Goal: Task Accomplishment & Management: Manage account settings

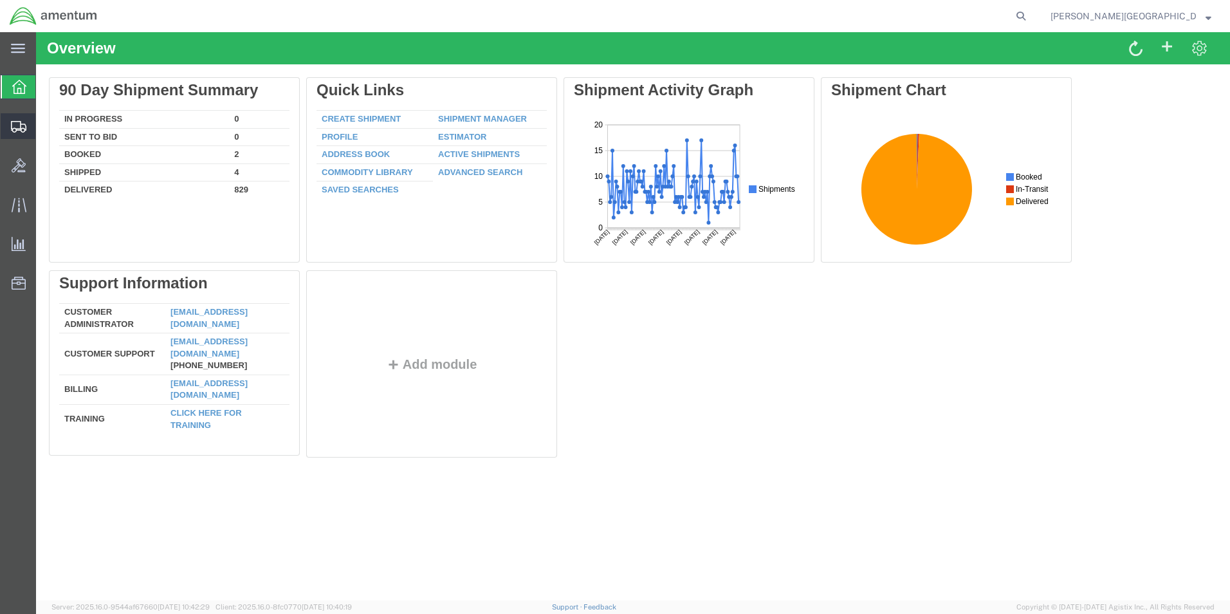
click at [0, 0] on span "Create Shipment" at bounding box center [0, 0] width 0 height 0
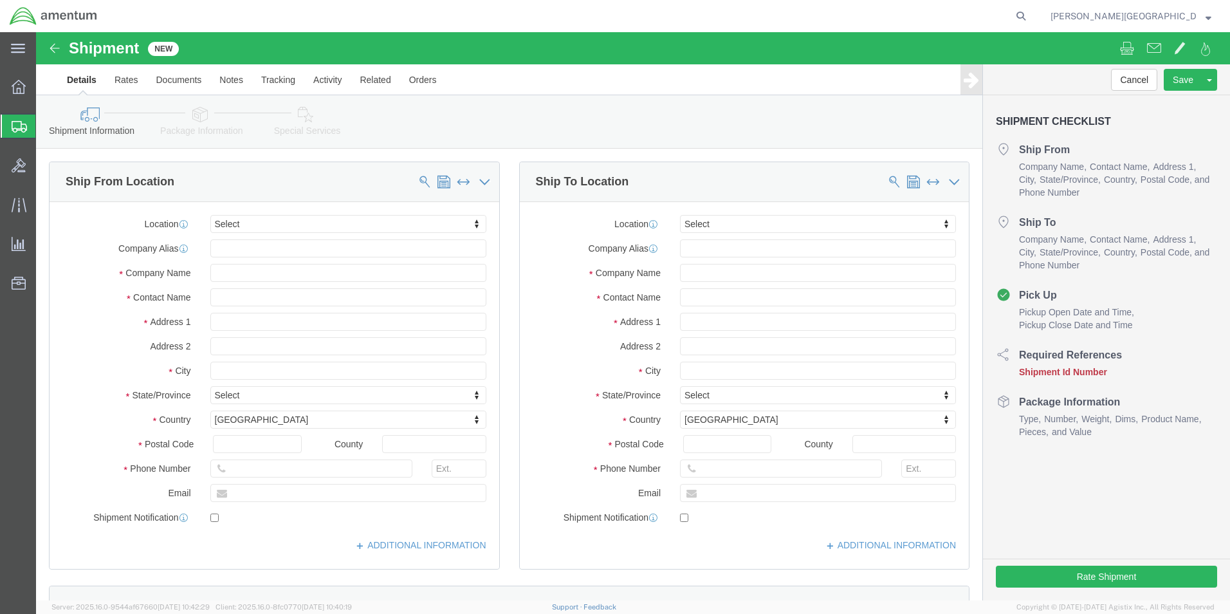
select select
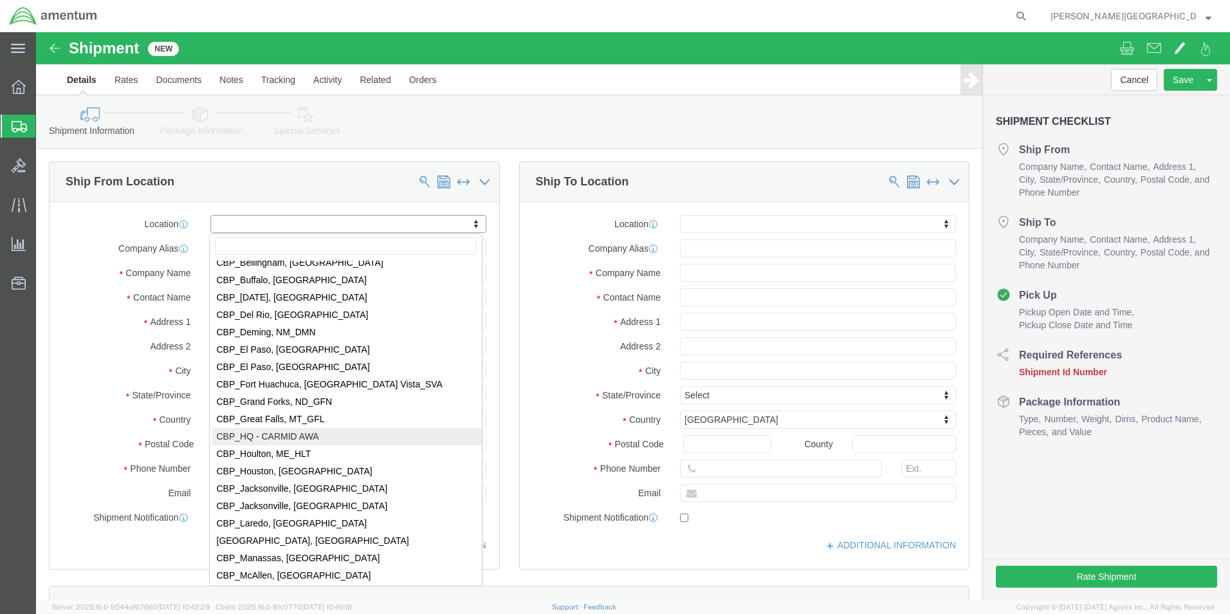
scroll to position [2445, 0]
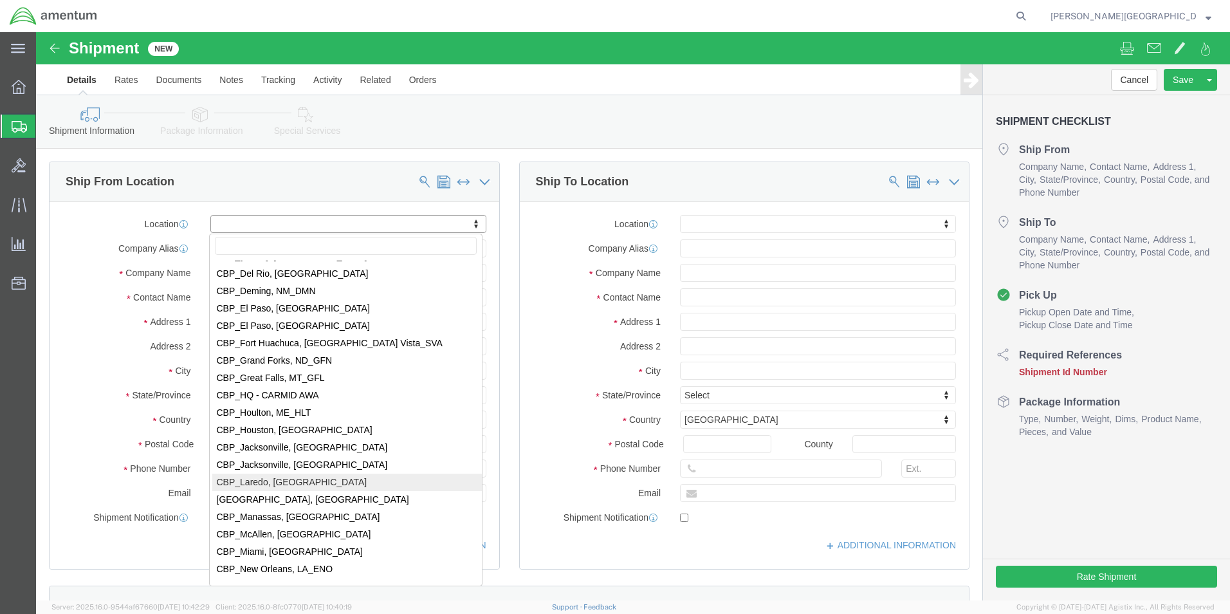
select select "49940"
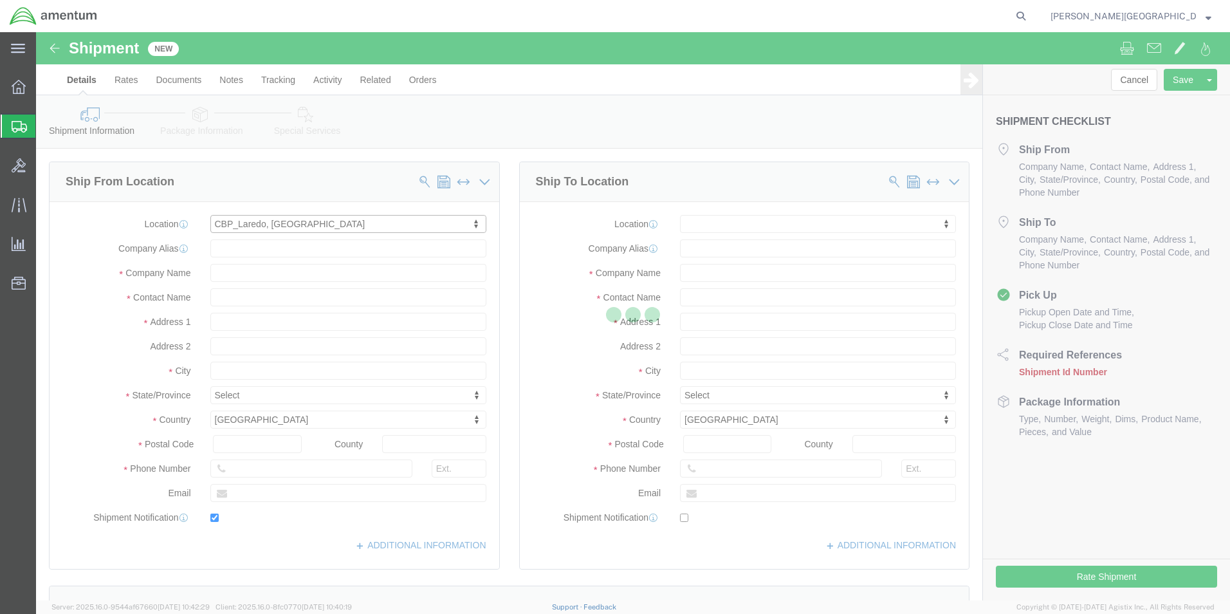
type input "[STREET_ADDRESS][PERSON_NAME]"
type input "Hangar 3"
type input "78041"
type input "[PHONE_NUMBER]"
type input "[EMAIL_ADDRESS][PERSON_NAME][DOMAIN_NAME]"
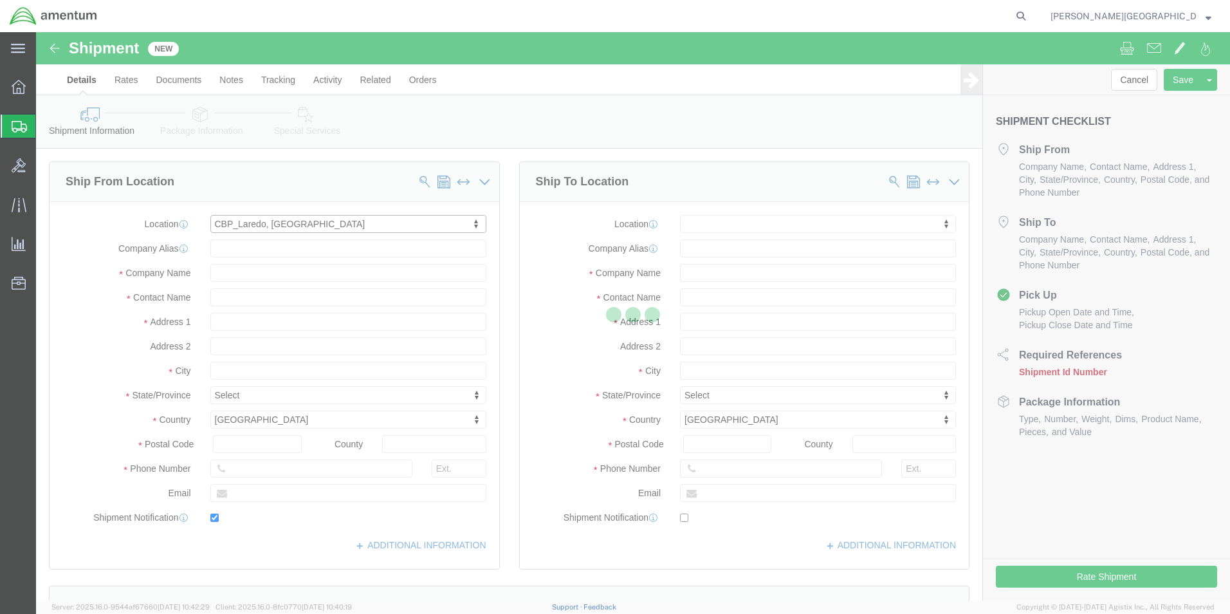
checkbox input "true"
type input "Amentum Services, Inc"
type input "[PERSON_NAME][GEOGRAPHIC_DATA]"
type input "Laredo"
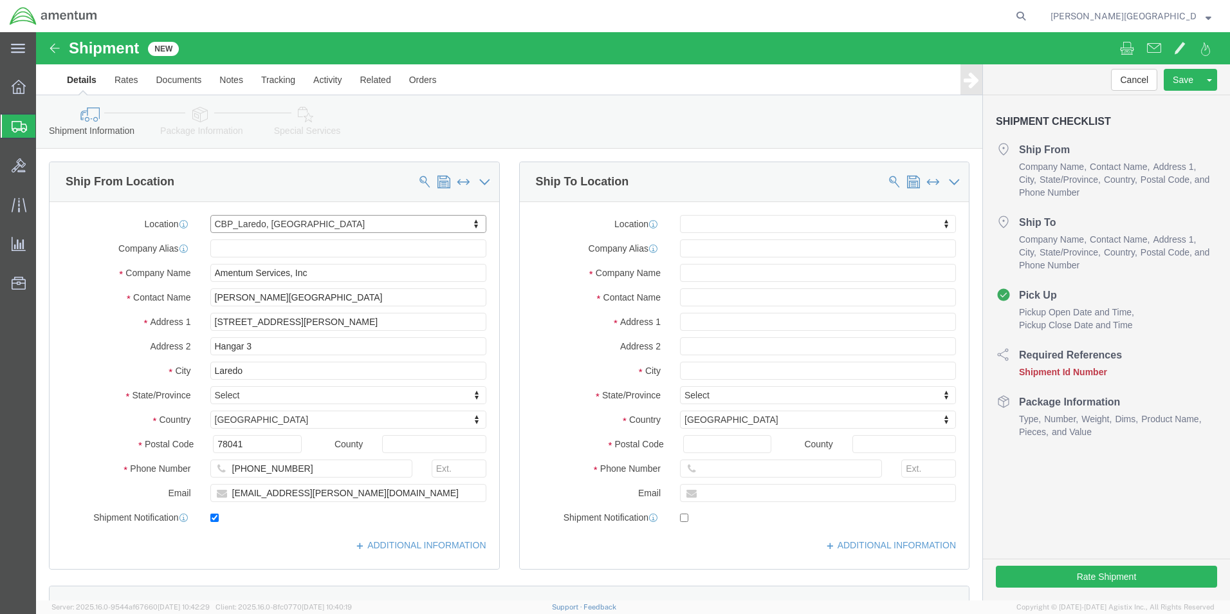
select select "[GEOGRAPHIC_DATA]"
drag, startPoint x: 256, startPoint y: 439, endPoint x: 193, endPoint y: 441, distance: 63.1
click input "[PHONE_NUMBER]"
type input "[PHONE_NUMBER]"
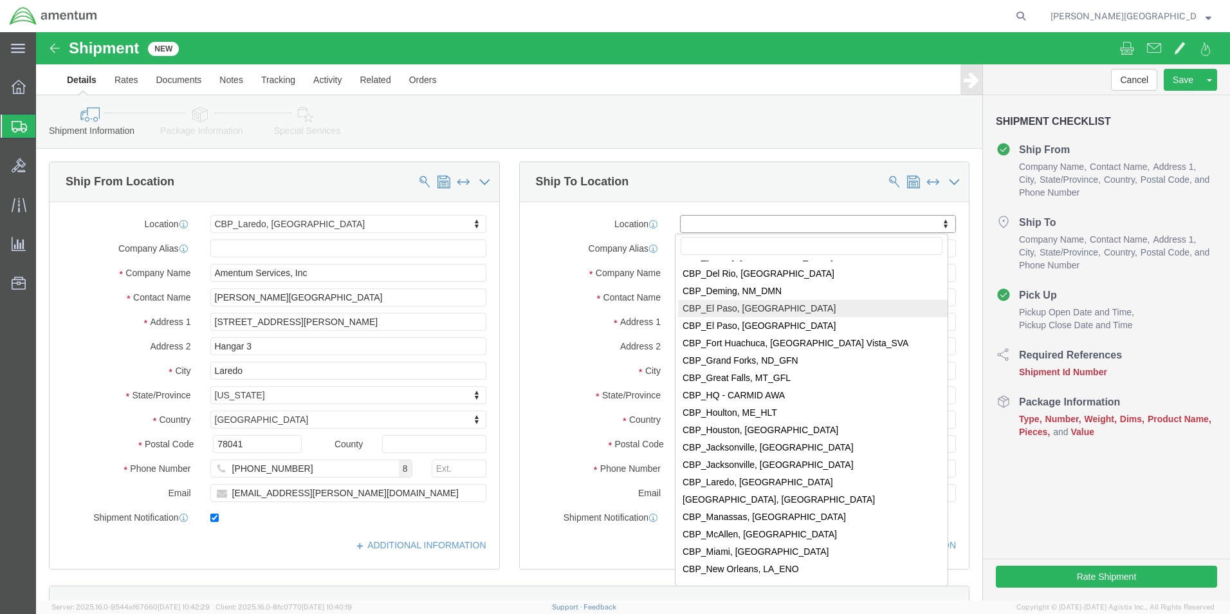
select select "49939"
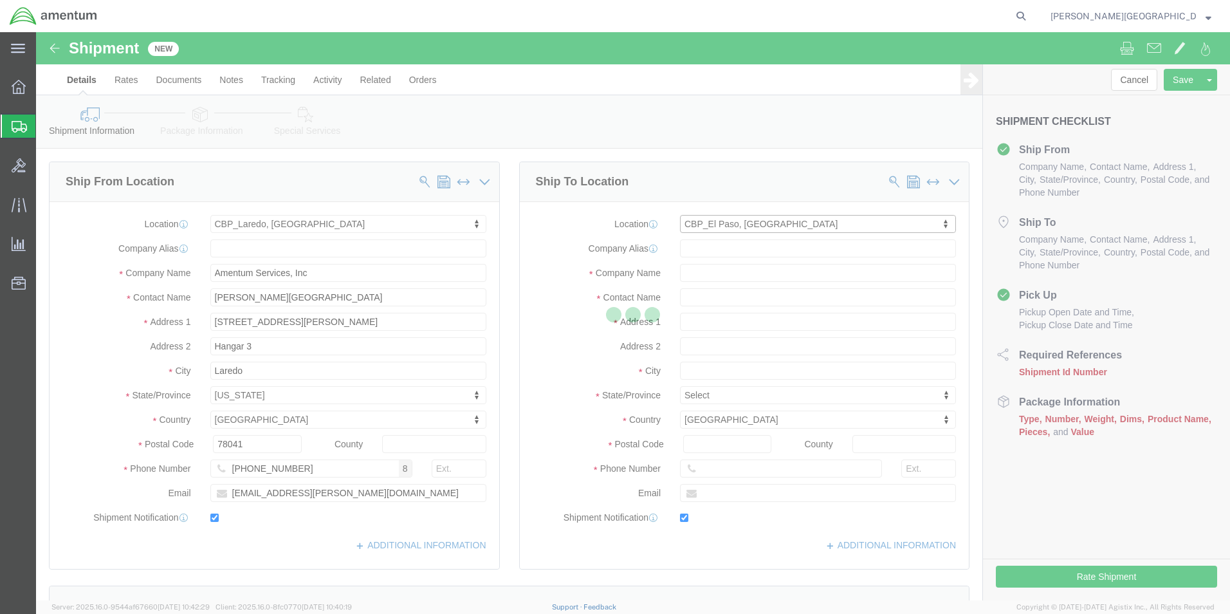
type input "[STREET_ADDRESS][PERSON_NAME]"
type input "79925"
type input "[PHONE_NUMBER]"
type input "[DATE][EMAIL_ADDRESS][PERSON_NAME][DOMAIN_NAME]"
checkbox input "true"
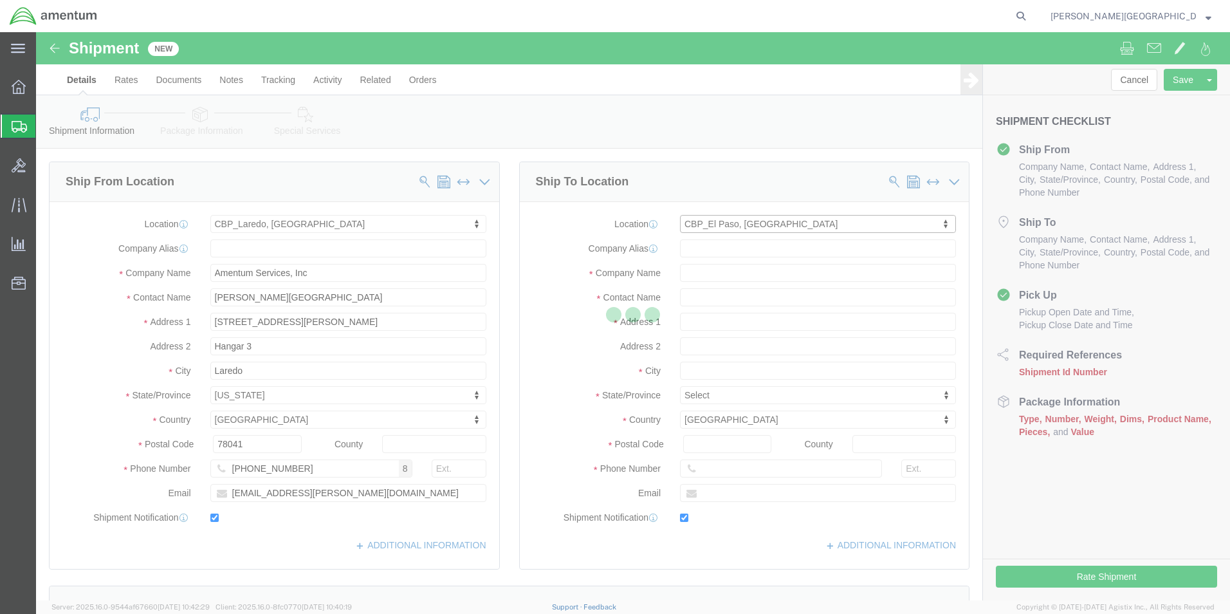
type input "Amentum Services, Inc"
type input "[DATE][PERSON_NAME]"
type input "[GEOGRAPHIC_DATA]"
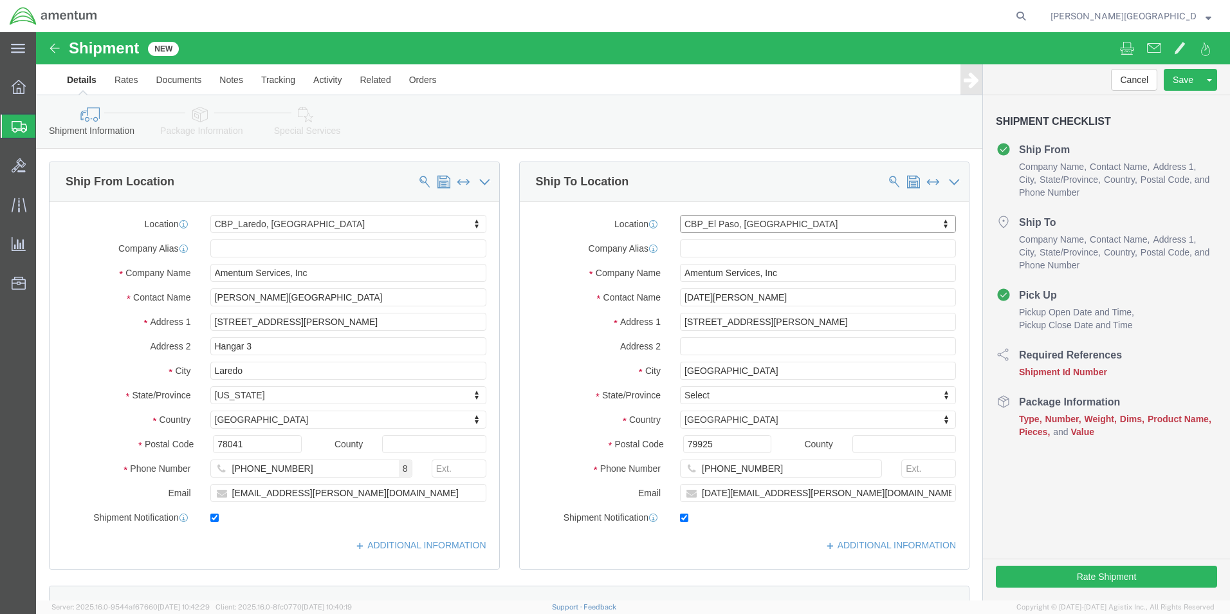
select select "[GEOGRAPHIC_DATA]"
drag, startPoint x: 697, startPoint y: 269, endPoint x: 644, endPoint y: 270, distance: 52.8
click input "[DATE][PERSON_NAME]"
type input "[PERSON_NAME]"
click input "[DATE][EMAIL_ADDRESS][PERSON_NAME][DOMAIN_NAME]"
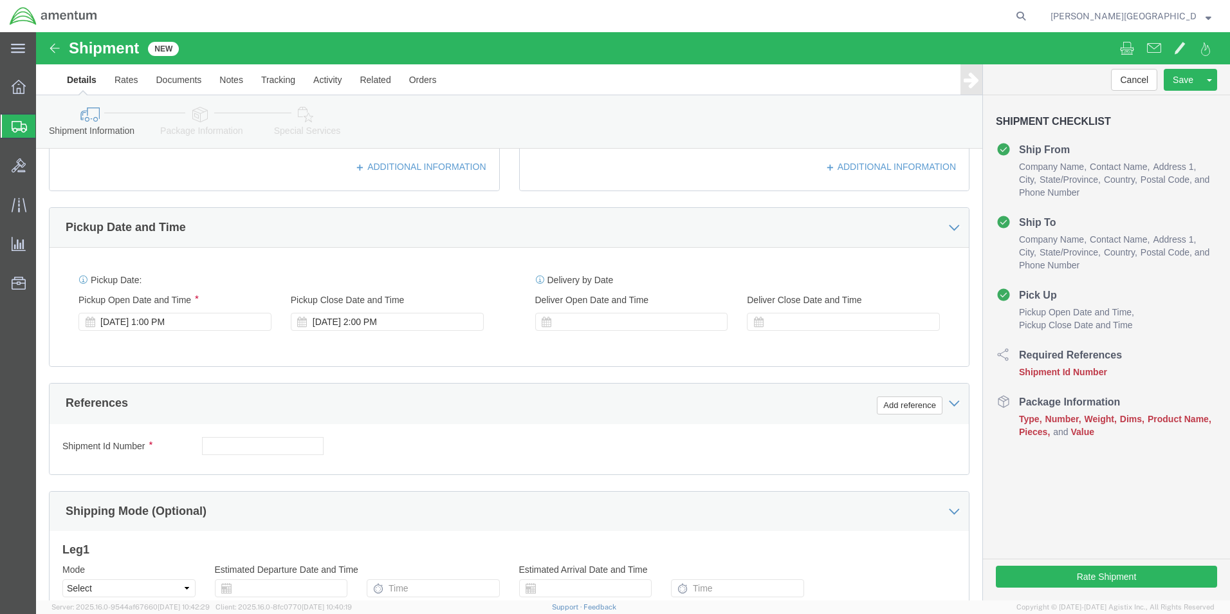
scroll to position [386, 0]
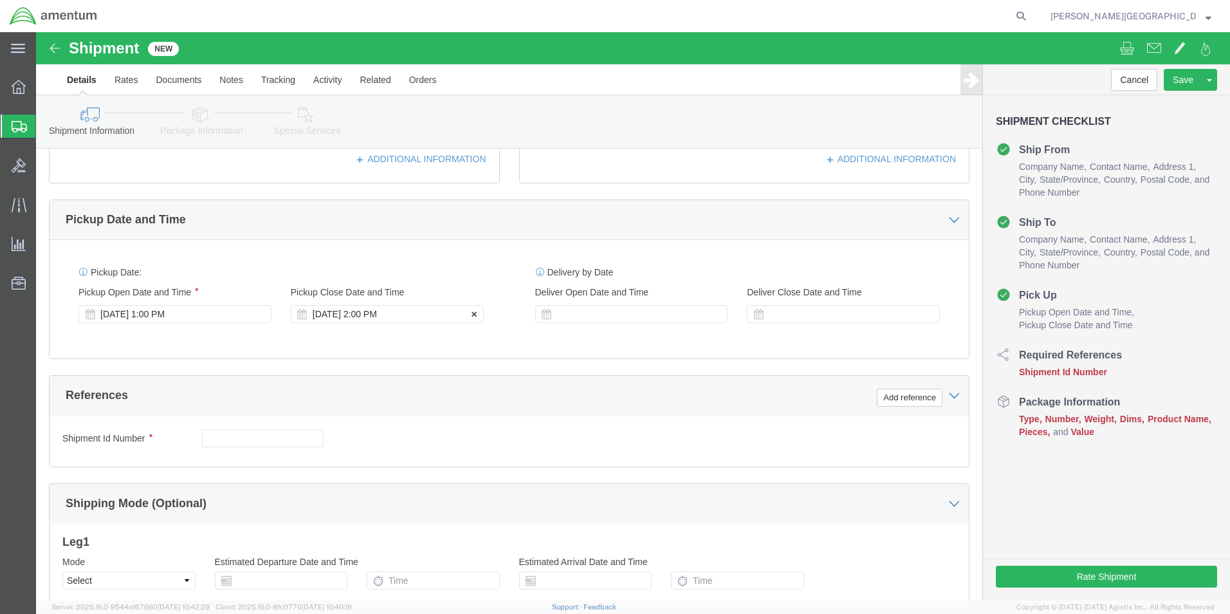
type input "[PERSON_NAME][EMAIL_ADDRESS][PERSON_NAME][DOMAIN_NAME]"
click div "[DATE] 2:00 PM"
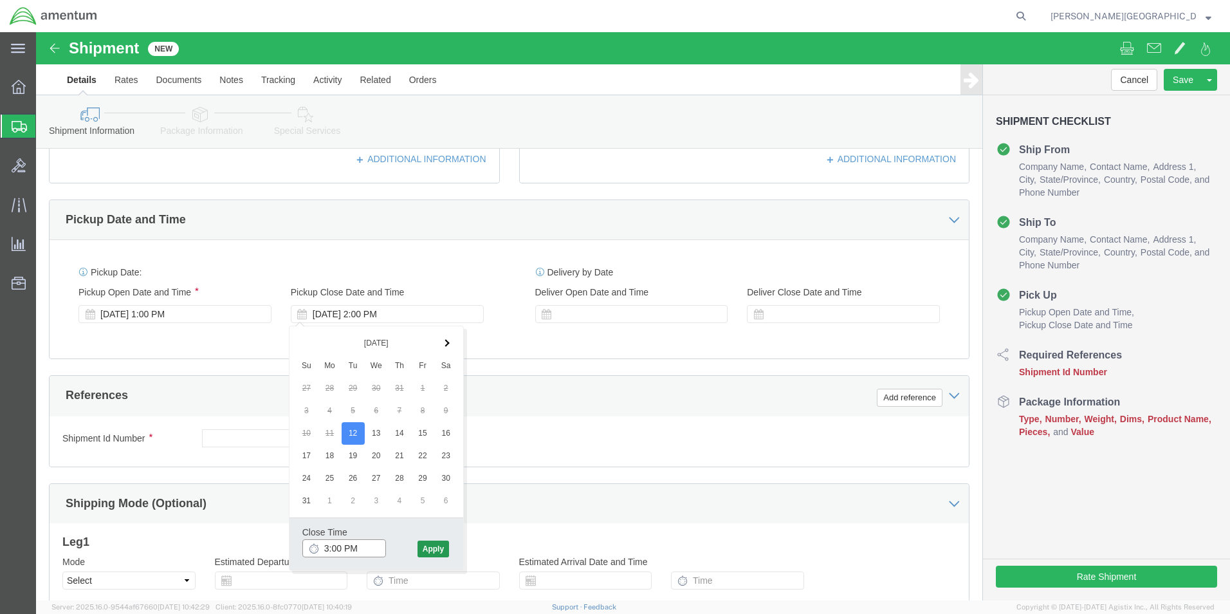
type input "3:00 PM"
click button "Apply"
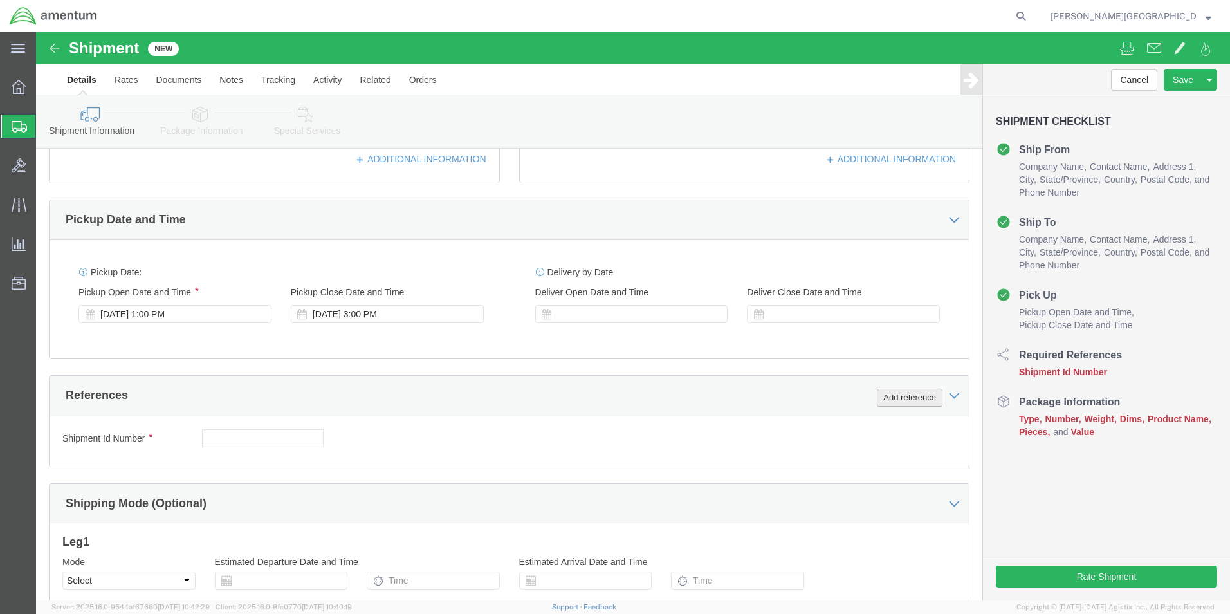
click button "Add reference"
click select "Select Account Type Activity ID Airline Appointment Number ASN Batch Request # …"
select select "DEPT"
click select "Select Account Type Activity ID Airline Appointment Number ASN Batch Request # …"
click input "text"
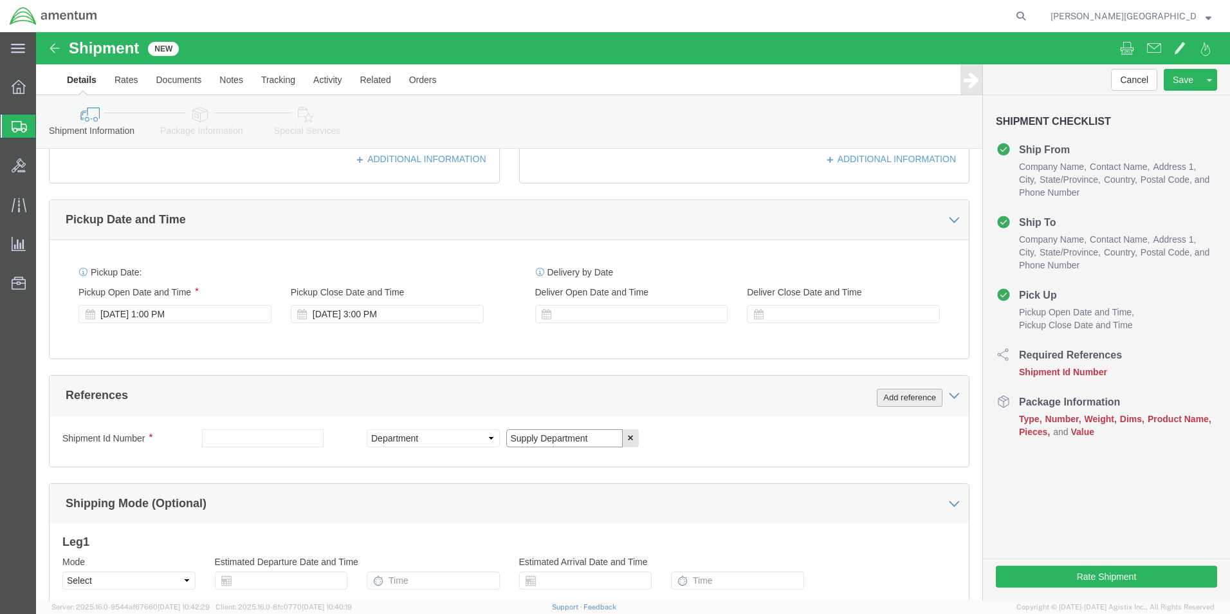
type input "Supply Department"
click button "Add reference"
click select "Select Account Type Activity ID Airline Appointment Number ASN Batch Request # …"
select select "PROJNUM"
click select "Select Account Type Activity ID Airline Appointment Number ASN Batch Request # …"
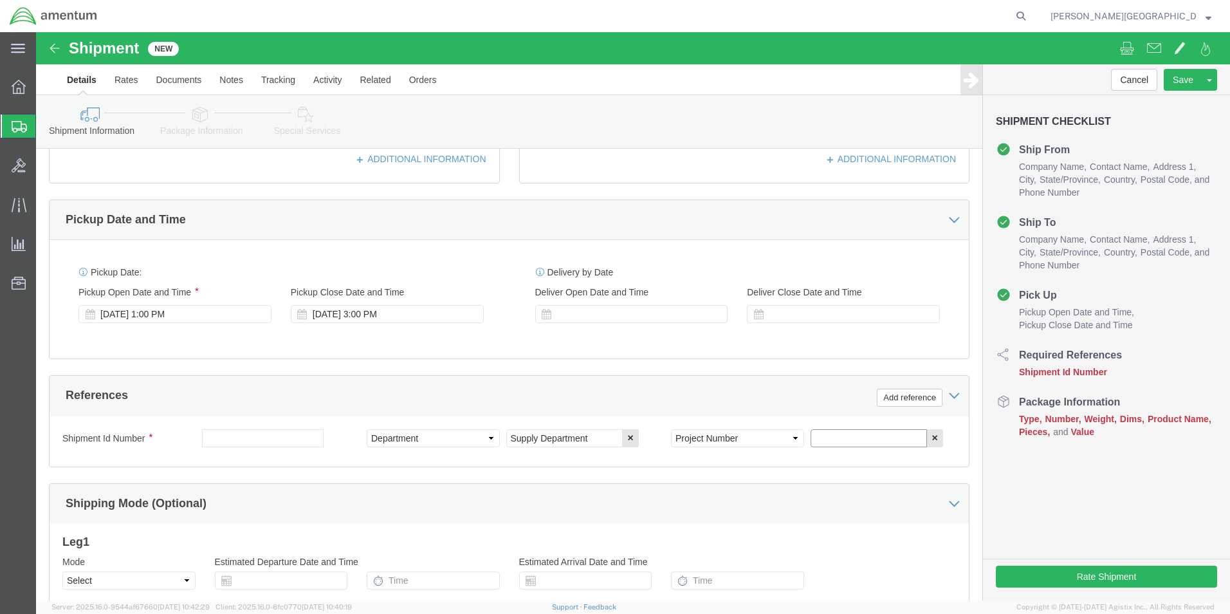
click input "text"
click input "6118.02.03.2219.000.LRT.0000"
type input "6118.03.03.2219.000.LRT.0000"
click button "Add reference"
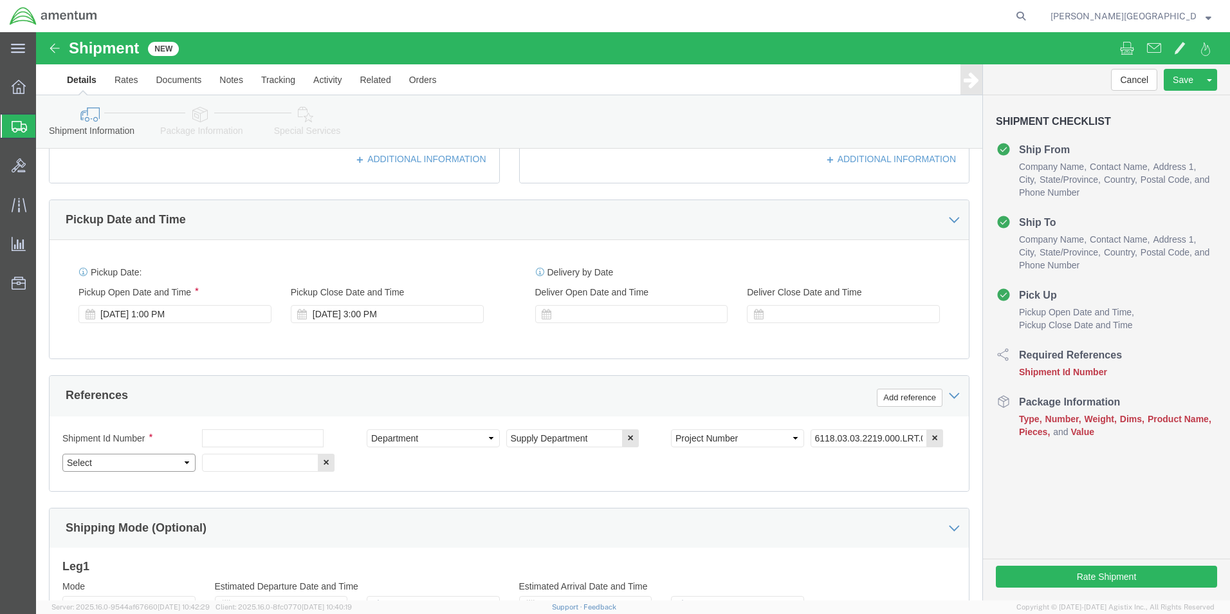
click select "Select Account Type Activity ID Airline Appointment Number ASN Batch Request # …"
select select "CUSTREF"
click select "Select Account Type Activity ID Airline Appointment Number ASN Batch Request # …"
click input "text"
paste input "323866"
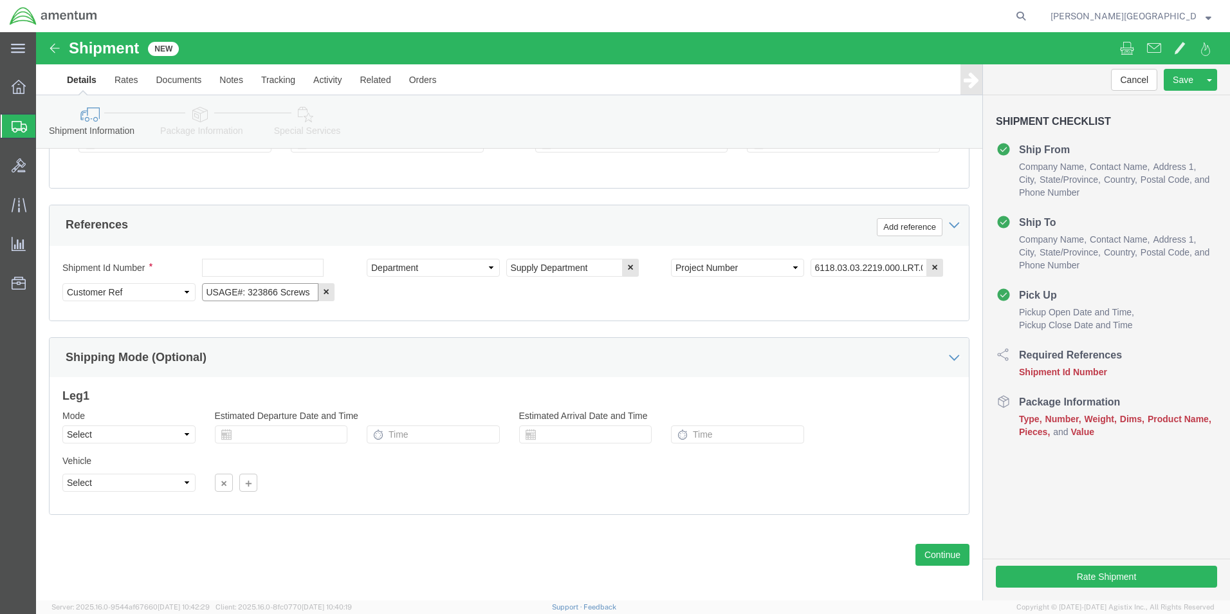
scroll to position [561, 0]
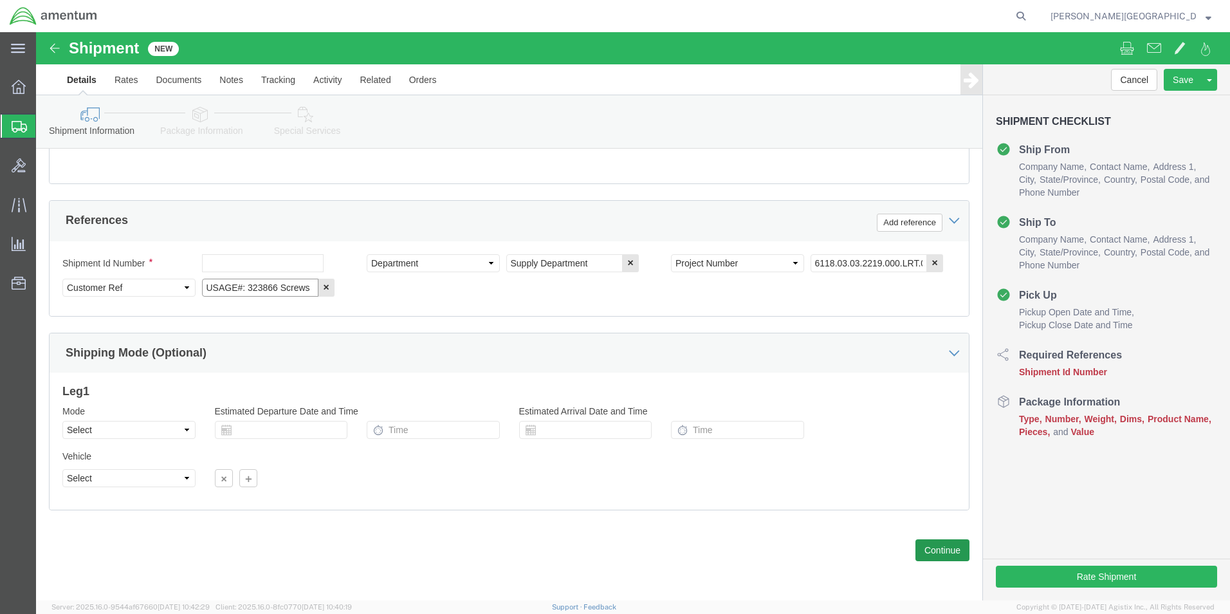
type input "USAGE#: 323866 Screws"
click button "Continue"
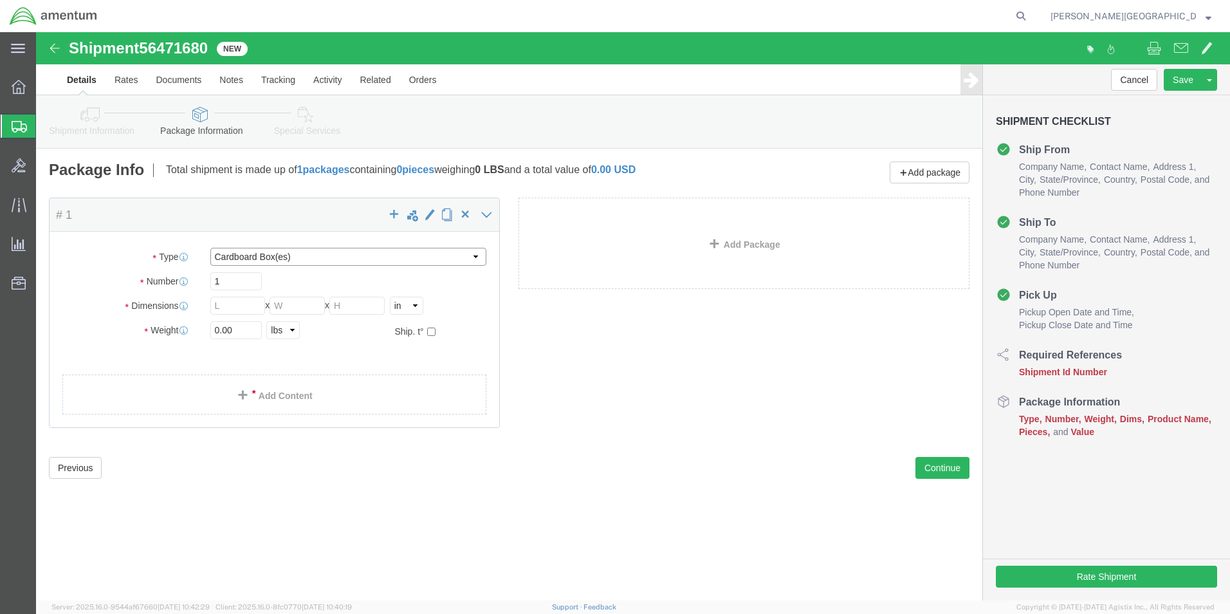
click select "Select BCK Boxes Bale(s) Basket(s) Bolt(s) Bottle(s) Buckets Bulk Bundle(s) Can…"
select select "ENV"
click select "Select BCK Boxes Bale(s) Basket(s) Bolt(s) Bottle(s) Buckets Bulk Bundle(s) Can…"
type input "9.50"
type input "12.50"
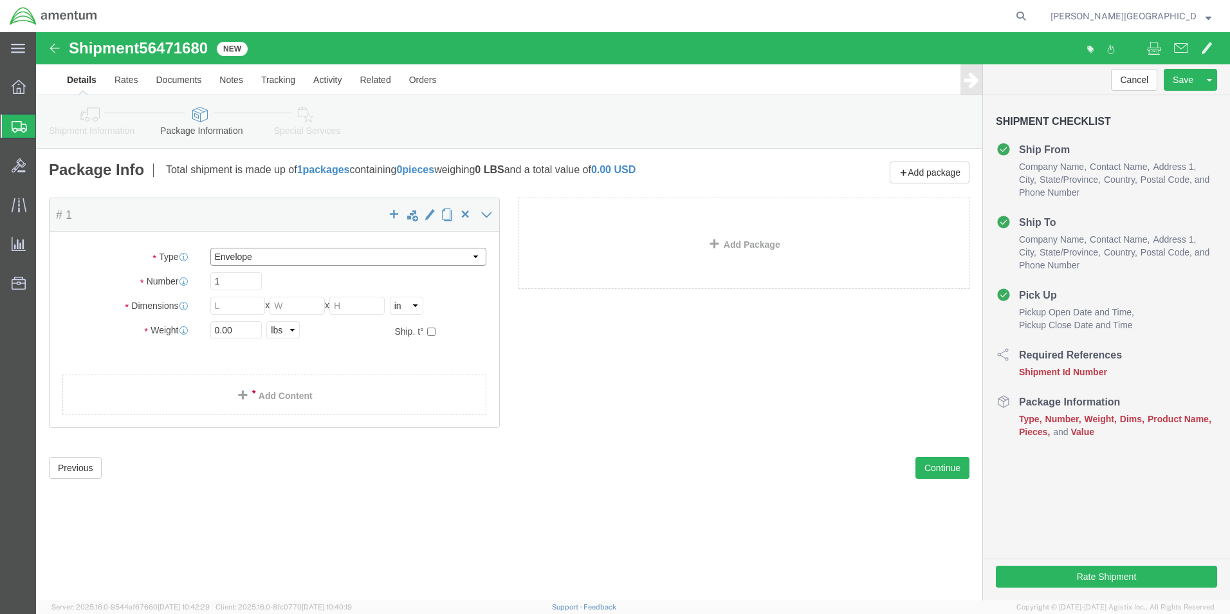
type input "0.25"
type input "1"
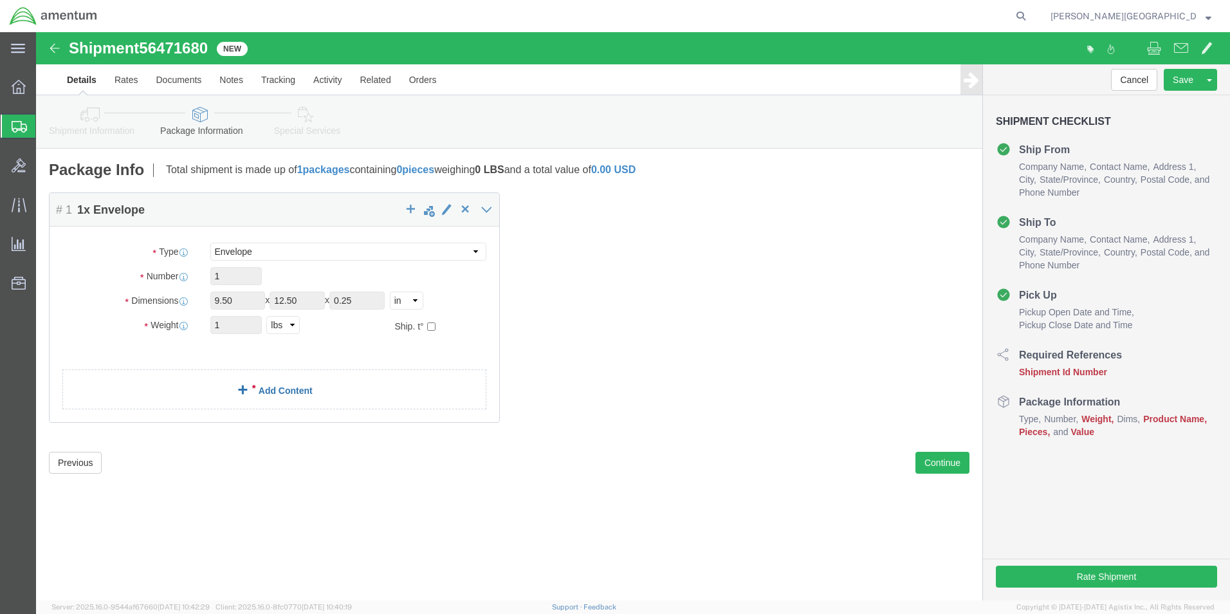
click link "Add Content"
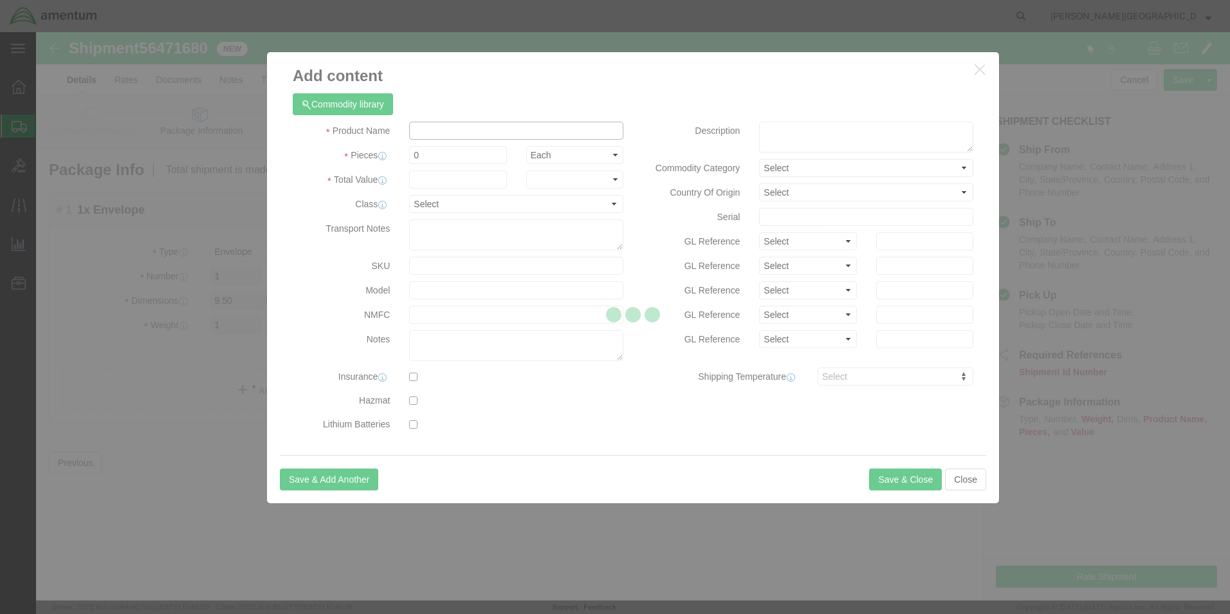
drag, startPoint x: 489, startPoint y: 131, endPoint x: 453, endPoint y: 98, distance: 48.3
click input "text"
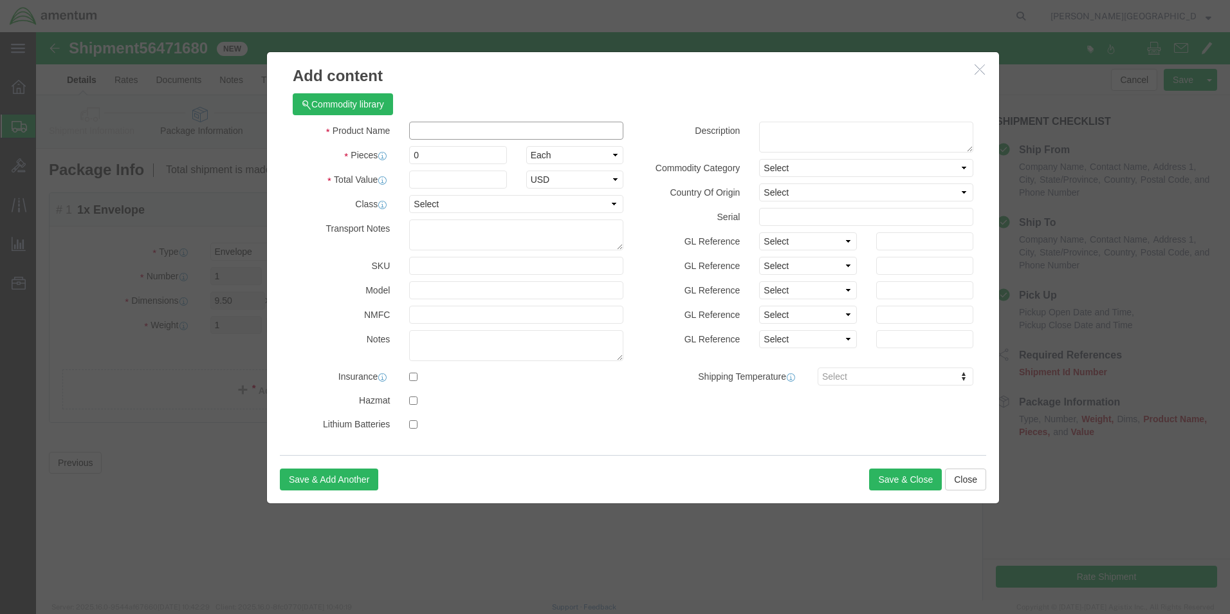
paste input "MS51957-32"
type input "MS51957-32"
click input "0"
type input "10"
click textarea
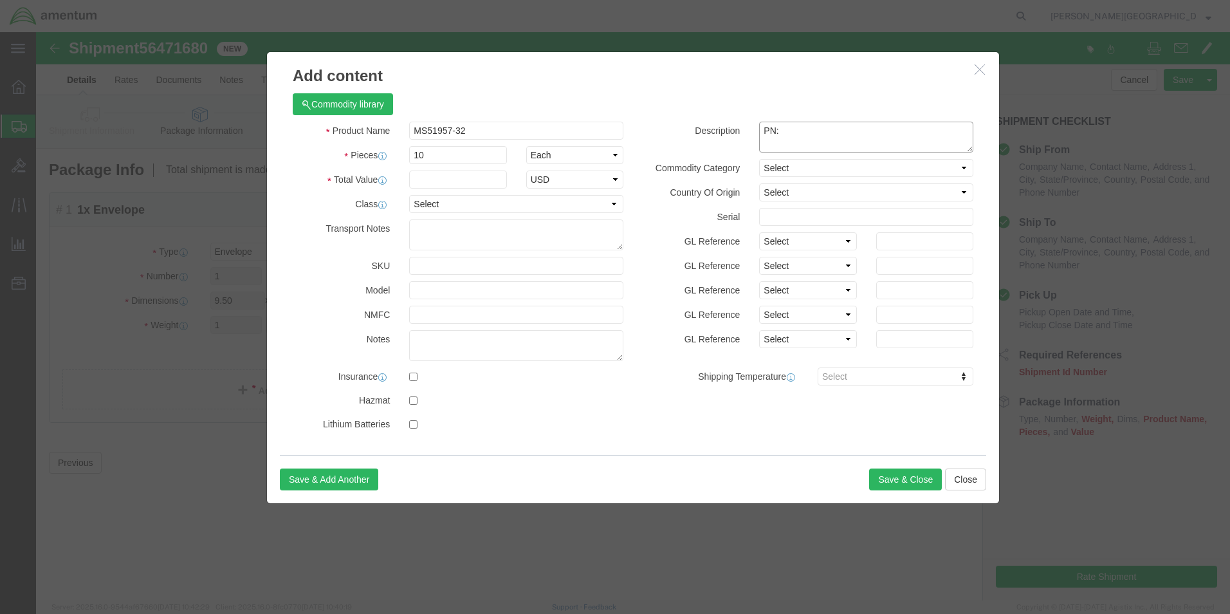
paste textarea "MS51957-32"
type textarea "PN: MS51957-32"
drag, startPoint x: 456, startPoint y: 102, endPoint x: 349, endPoint y: 99, distance: 106.2
click div "Product Name MS51957-32"
type input "Screws"
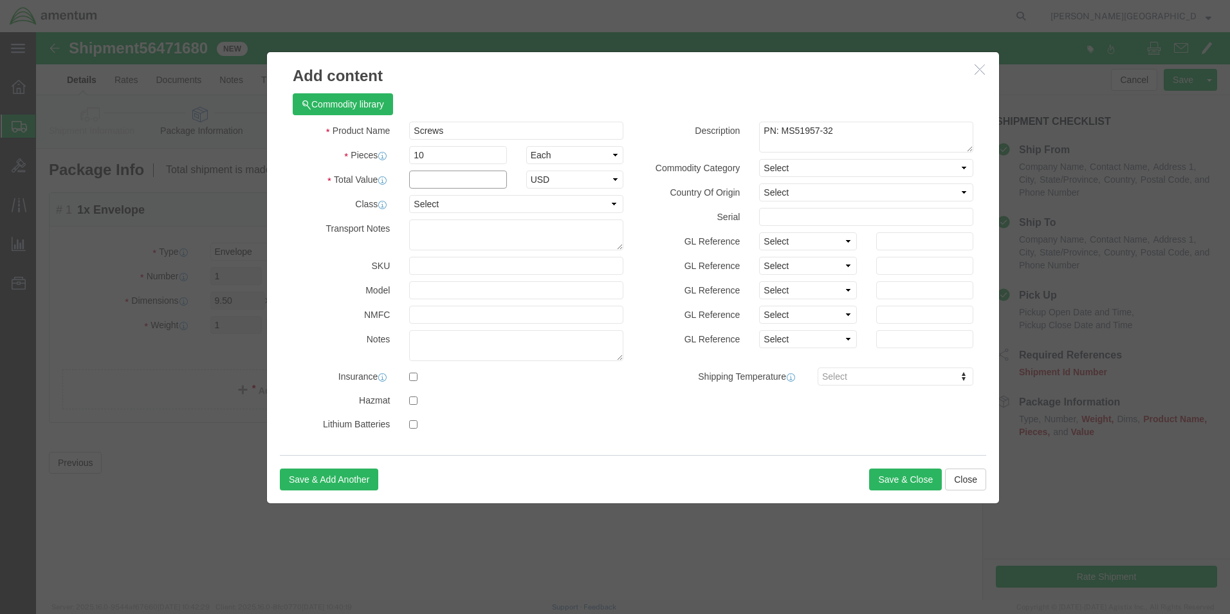
click input "text"
type input "20.89"
click button "Save & Close"
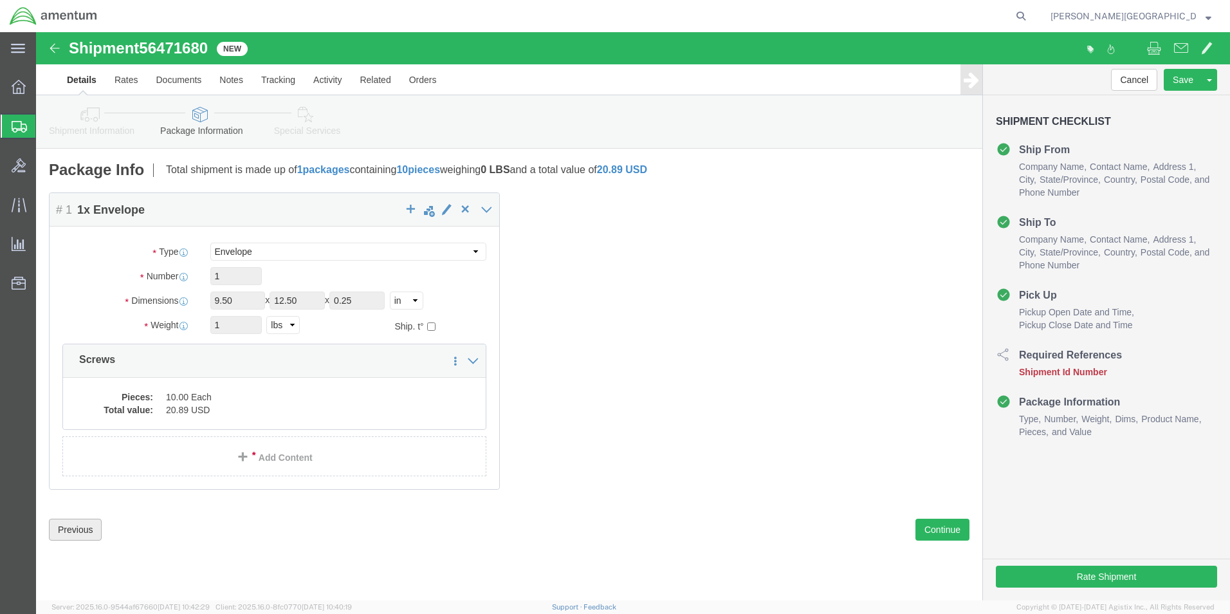
click button "Previous"
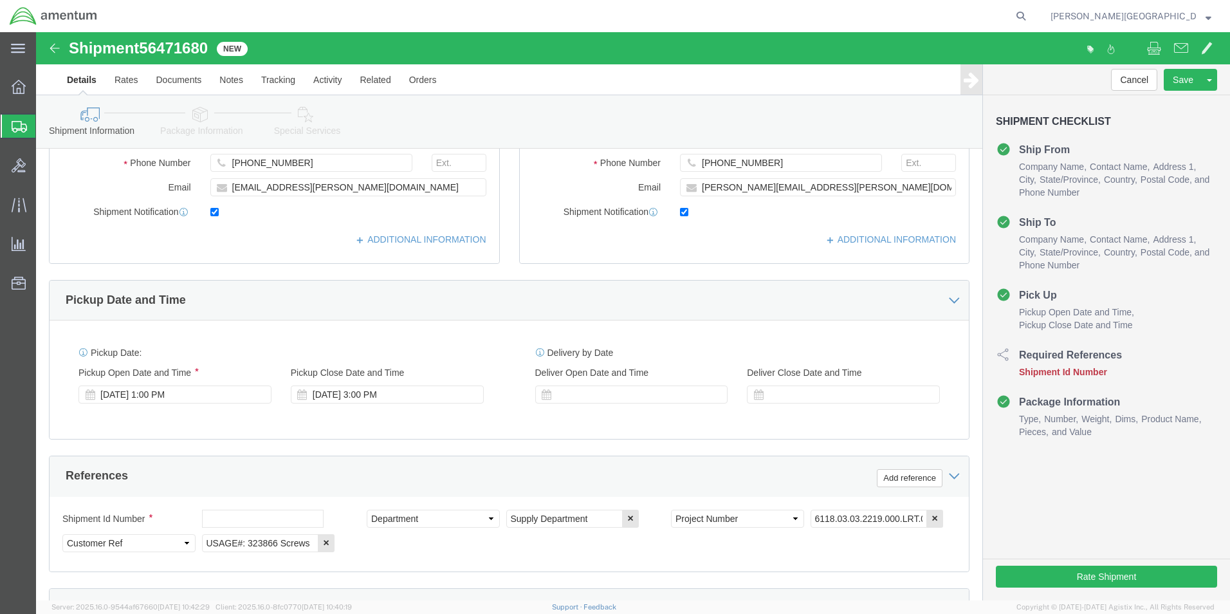
scroll to position [322, 0]
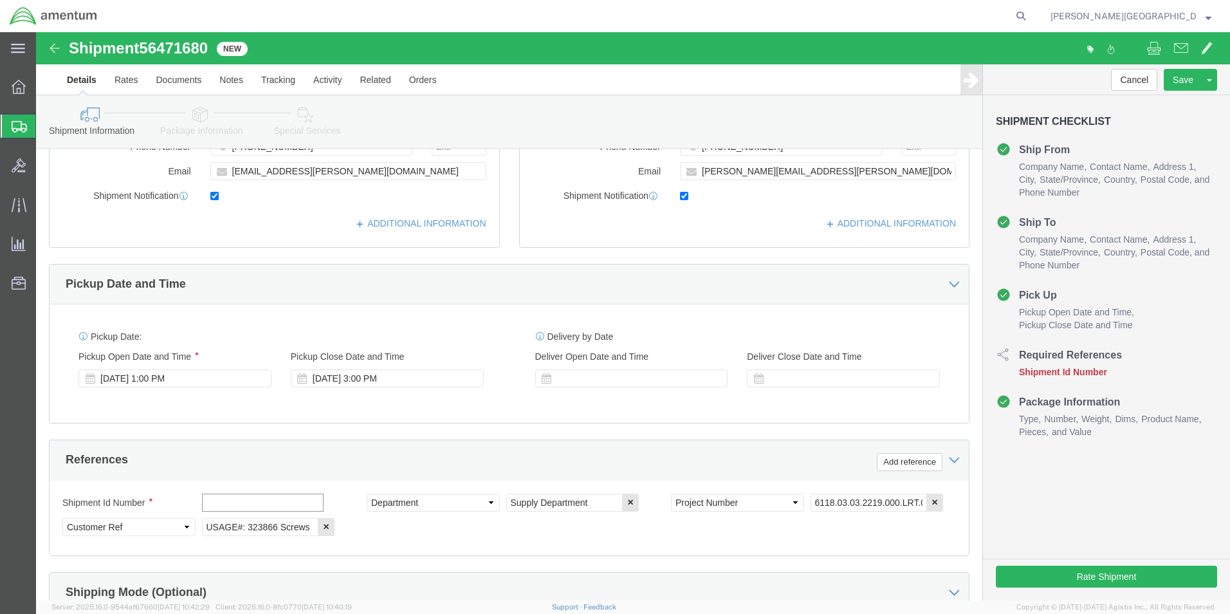
click input "text"
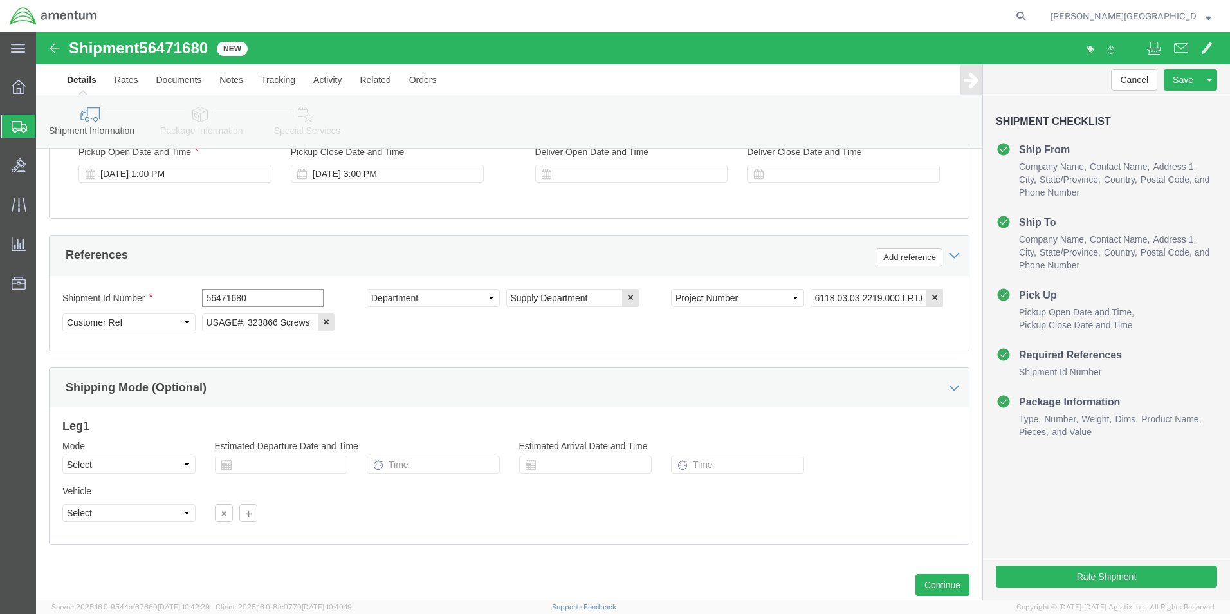
scroll to position [561, 0]
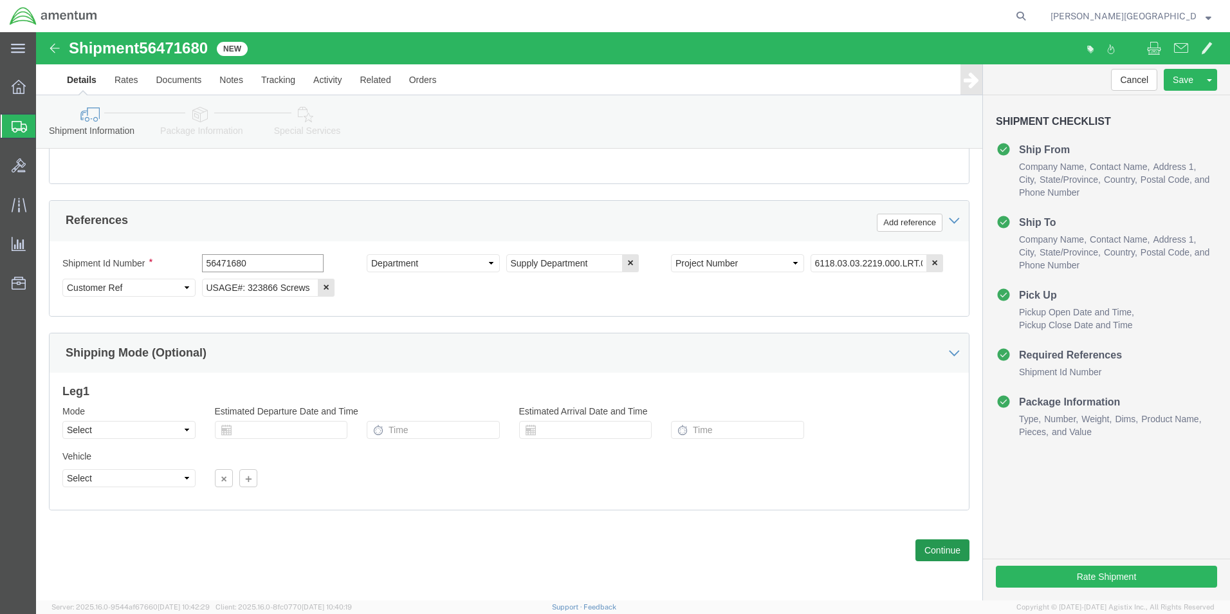
type input "56471680"
click button "Continue"
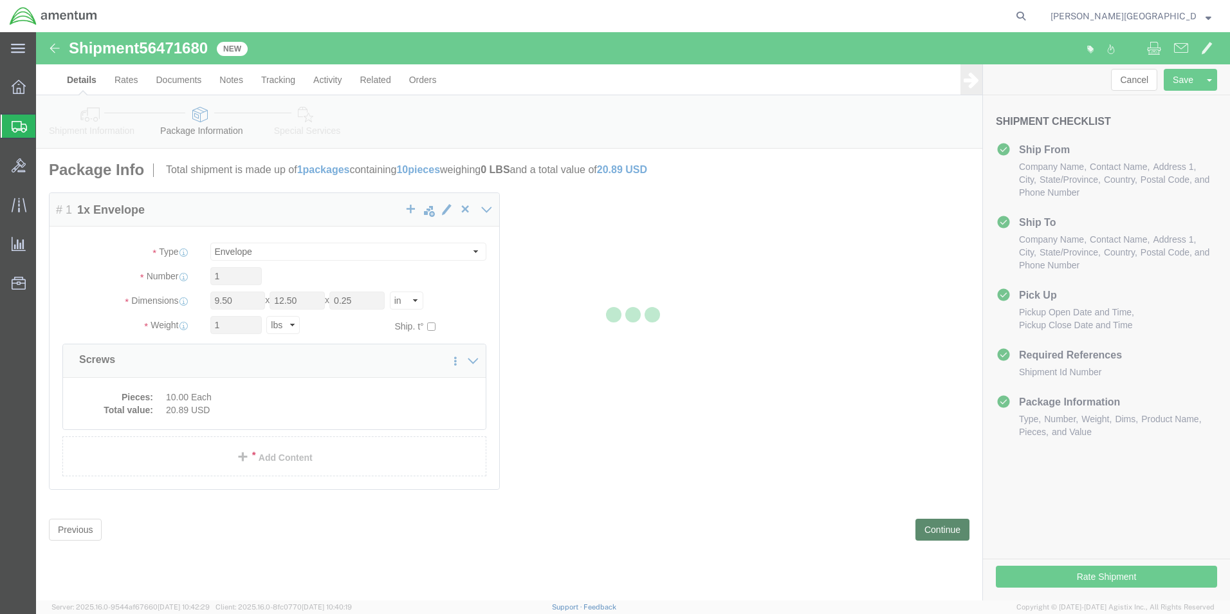
scroll to position [0, 0]
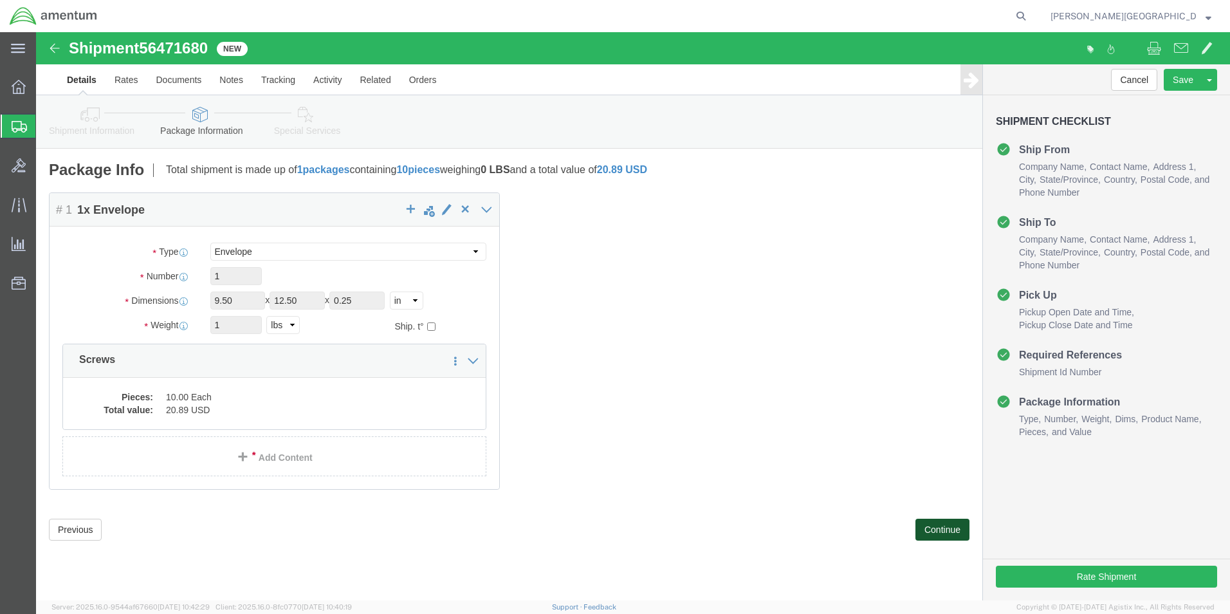
click button "Continue"
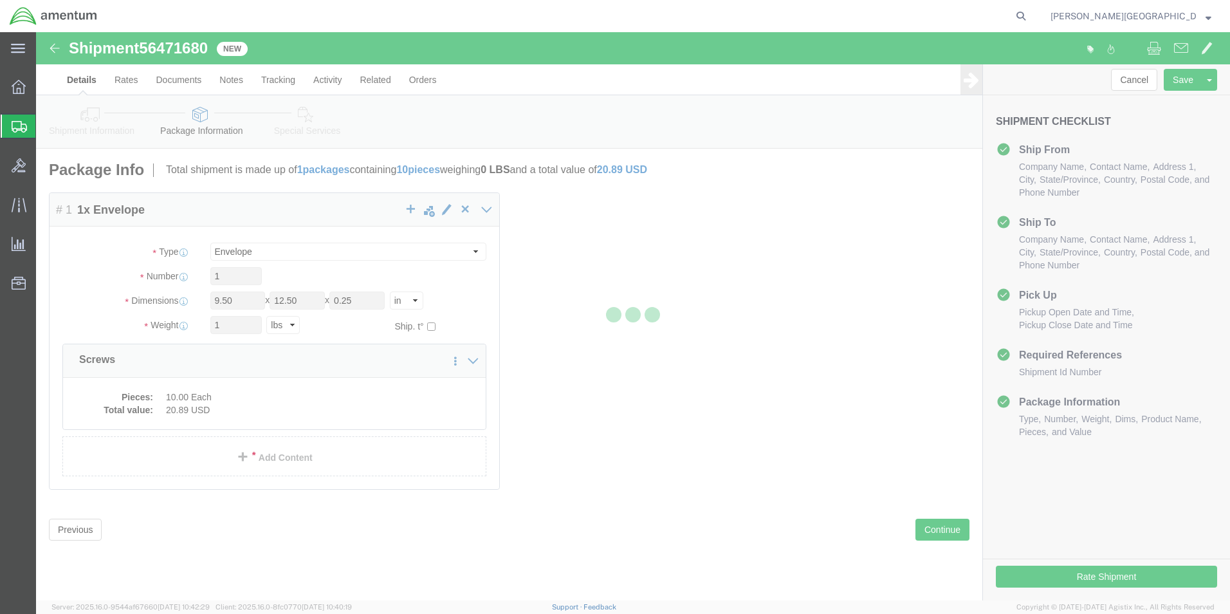
select select
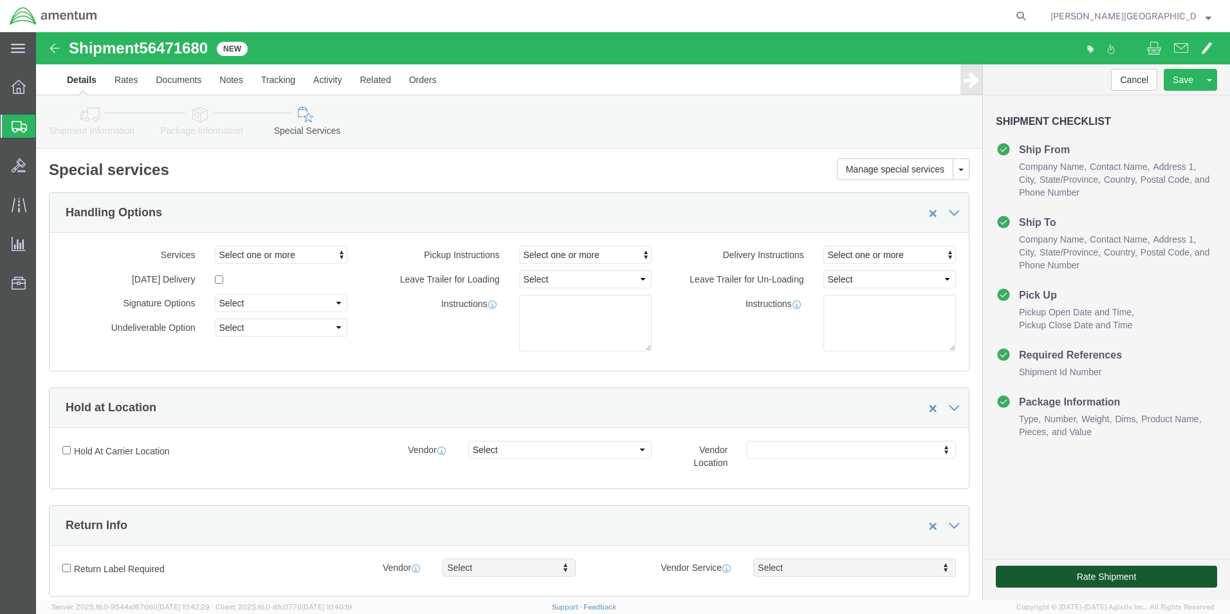
drag, startPoint x: 1026, startPoint y: 544, endPoint x: 1014, endPoint y: 539, distance: 13.3
click button "Rate Shipment"
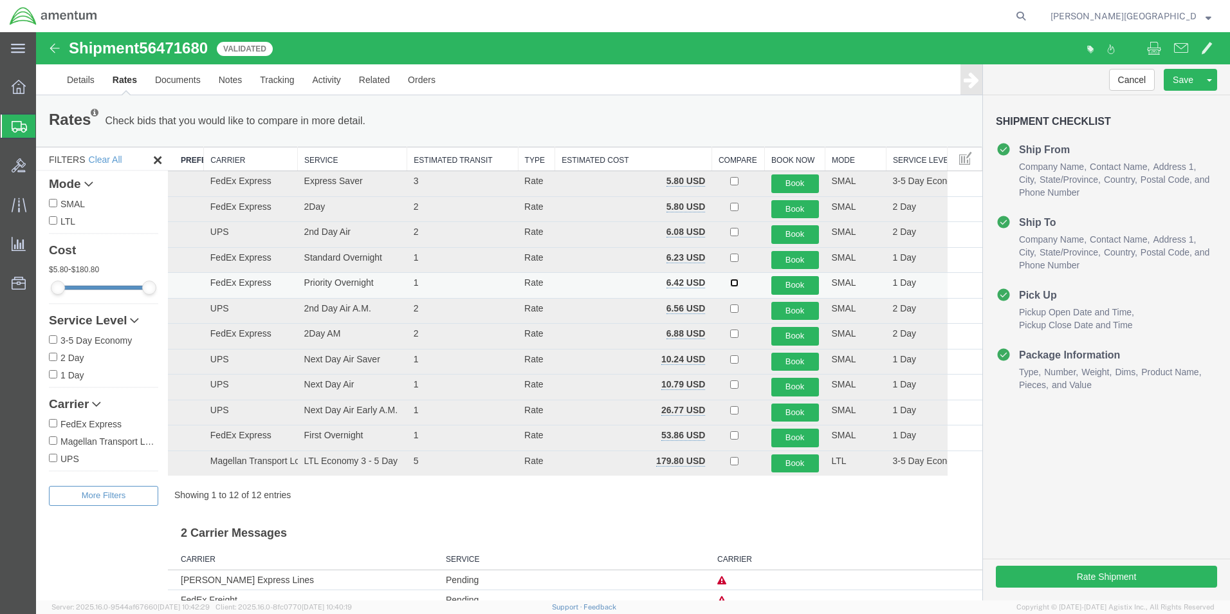
click at [730, 285] on input "checkbox" at bounding box center [734, 283] width 8 height 8
checkbox input "true"
click at [771, 281] on button "Book" at bounding box center [795, 285] width 48 height 19
click at [778, 281] on button "Book" at bounding box center [795, 285] width 48 height 19
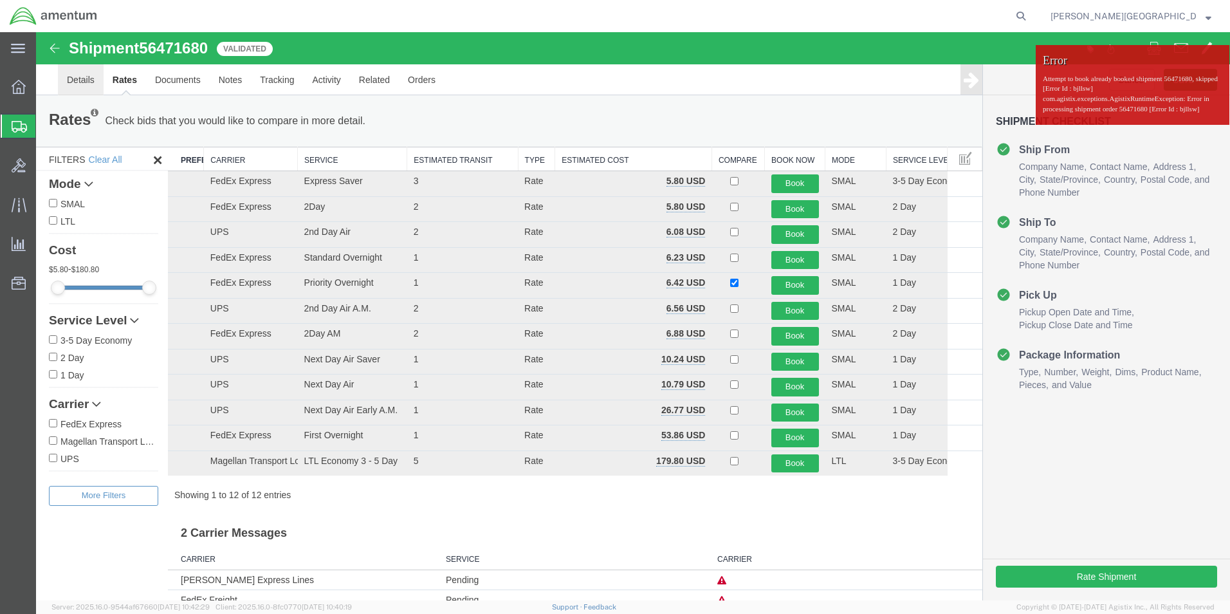
click at [74, 81] on link "Details" at bounding box center [81, 79] width 46 height 31
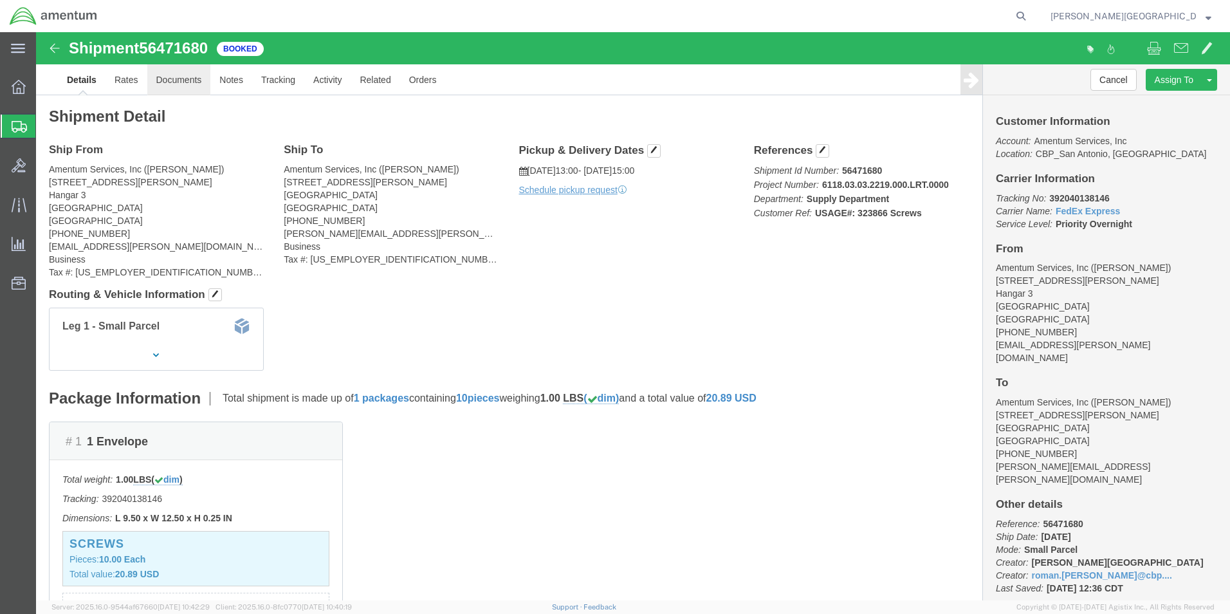
click link "Documents"
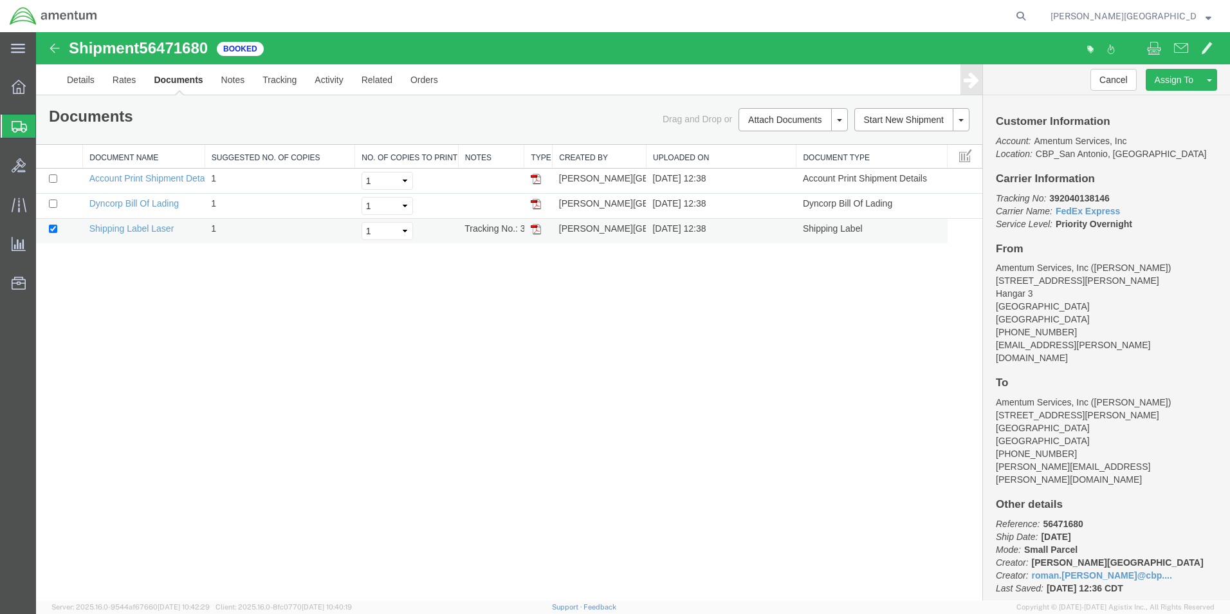
click at [540, 230] on img at bounding box center [536, 229] width 10 height 10
click at [82, 84] on link "Details" at bounding box center [81, 79] width 46 height 31
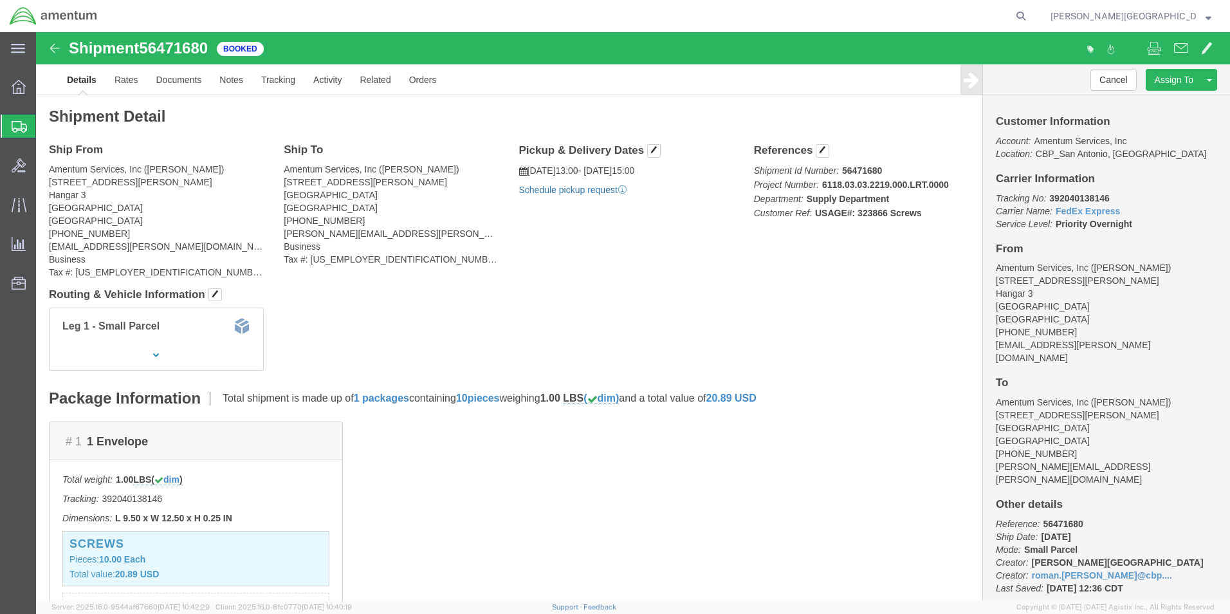
click link "Schedule pickup request"
drag, startPoint x: 1066, startPoint y: 48, endPoint x: 1047, endPoint y: 63, distance: 24.3
click button "Cancel"
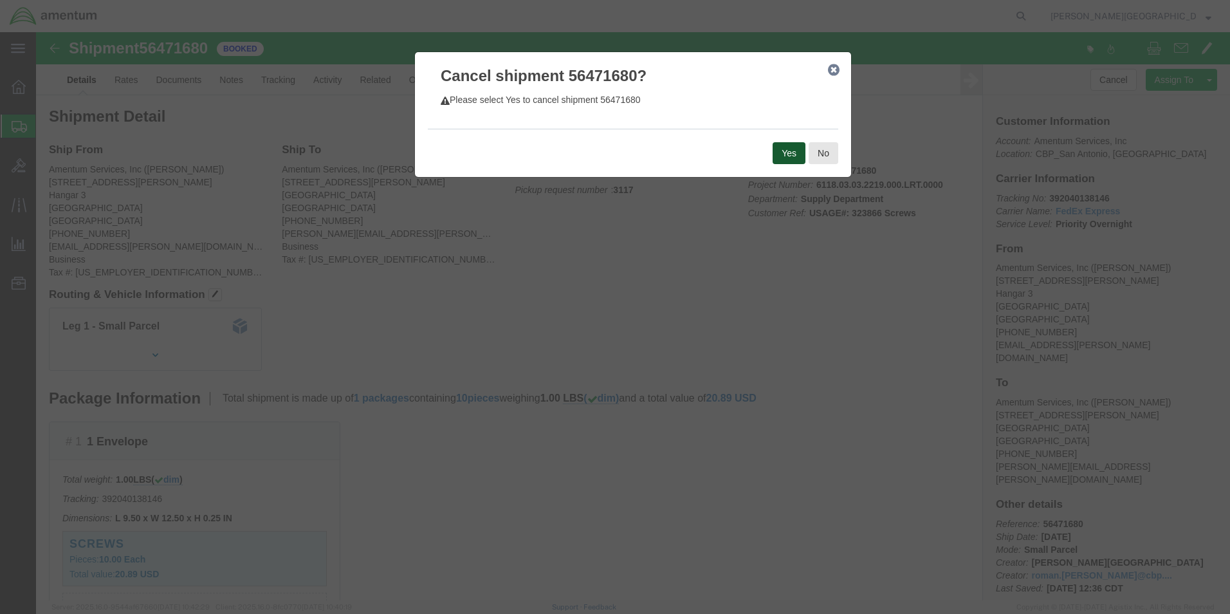
click button "Yes"
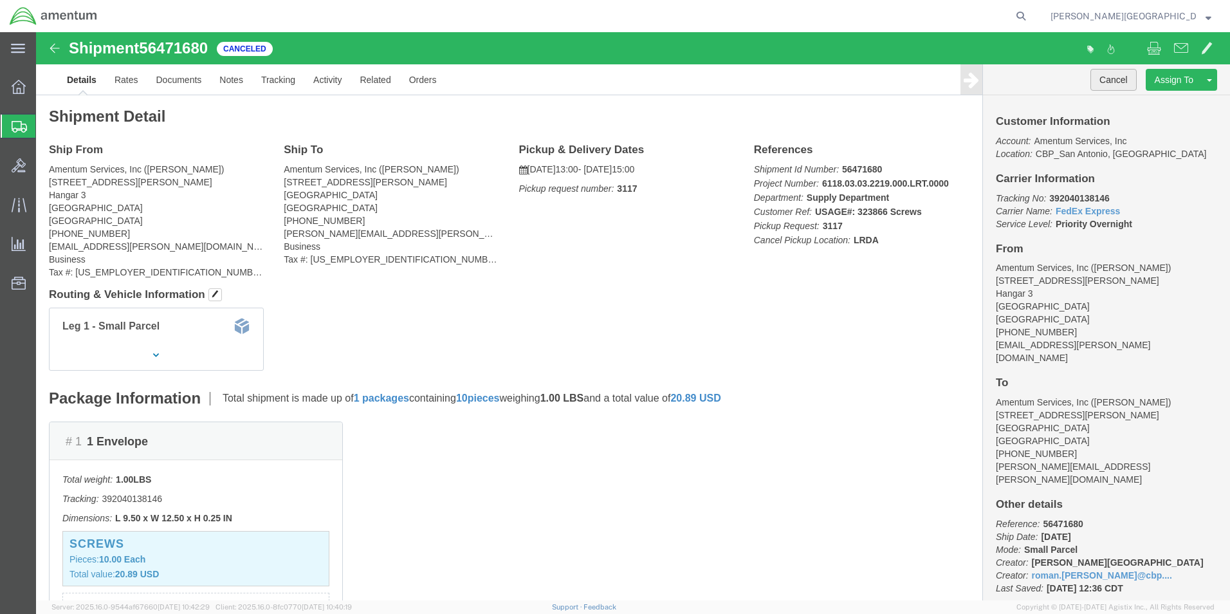
click button "Cancel"
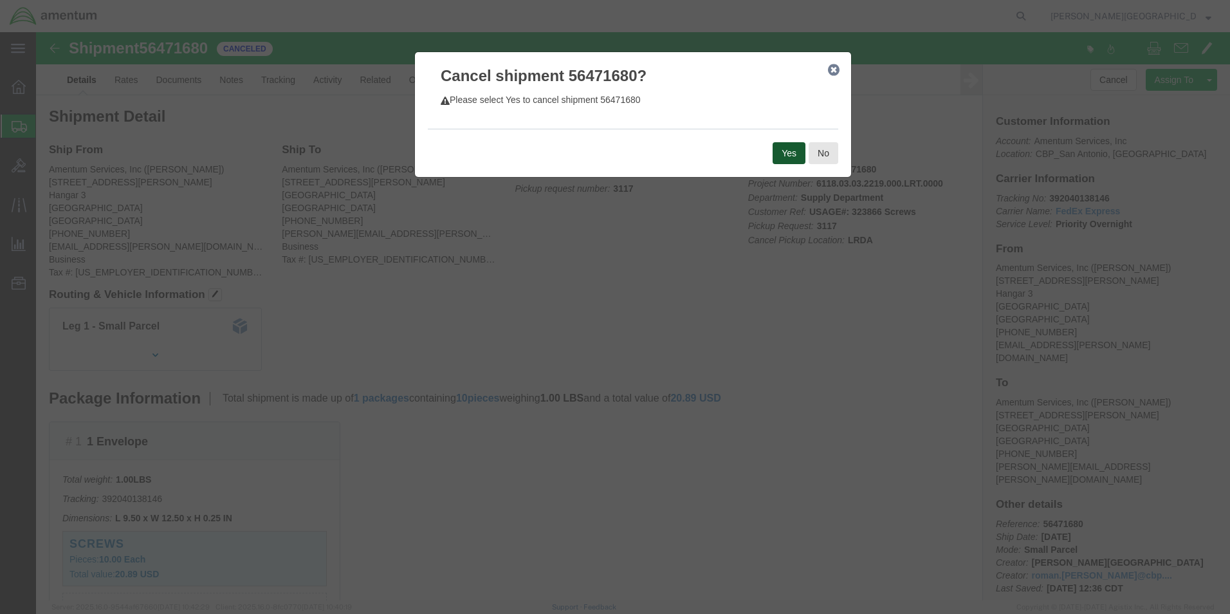
click button "Yes"
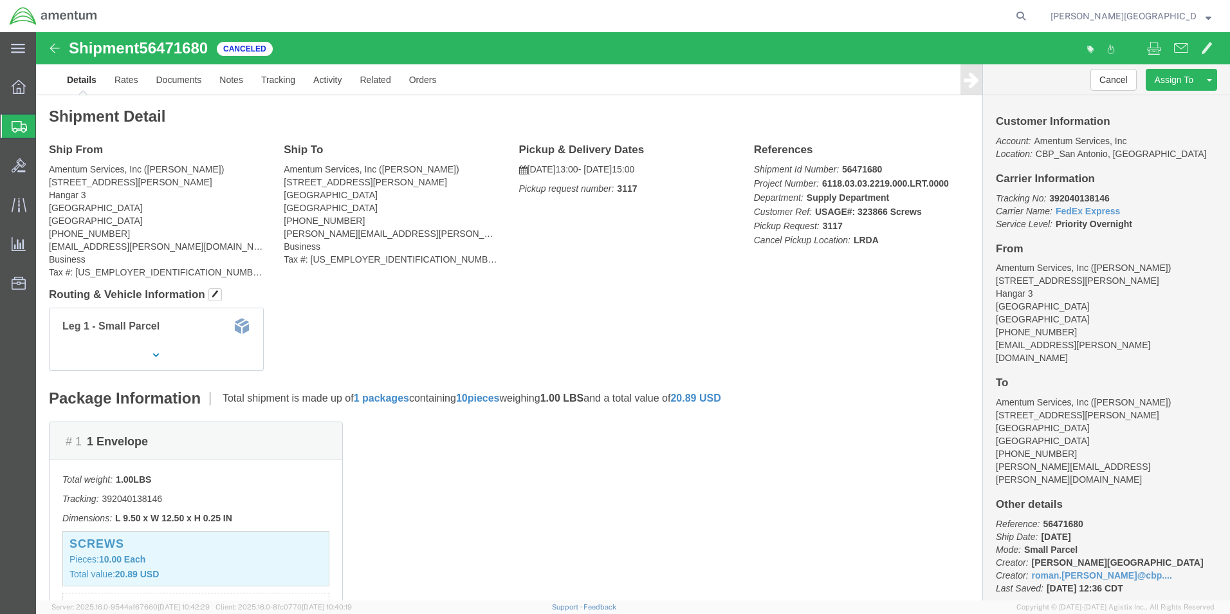
click at [0, 0] on span "Create Shipment" at bounding box center [0, 0] width 0 height 0
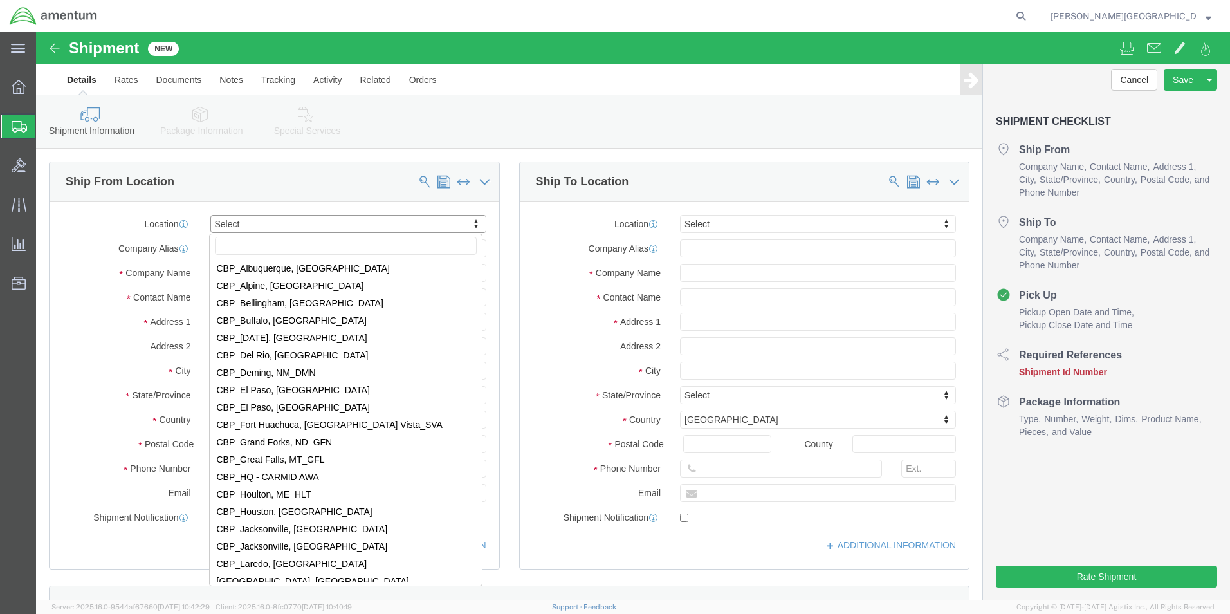
scroll to position [2445, 0]
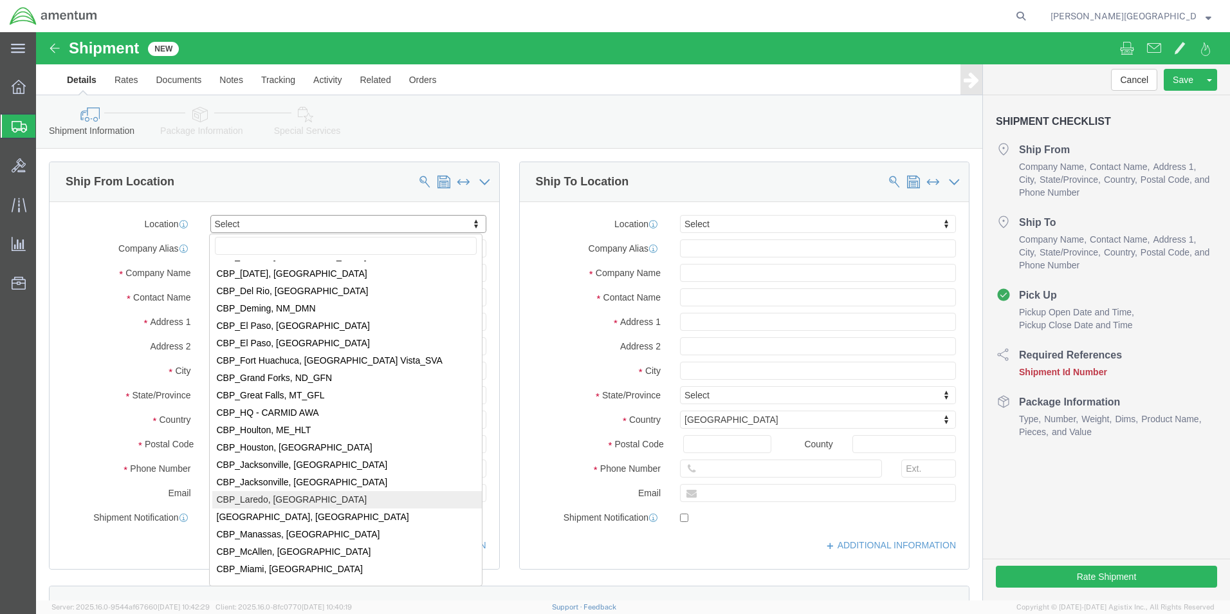
select select "49940"
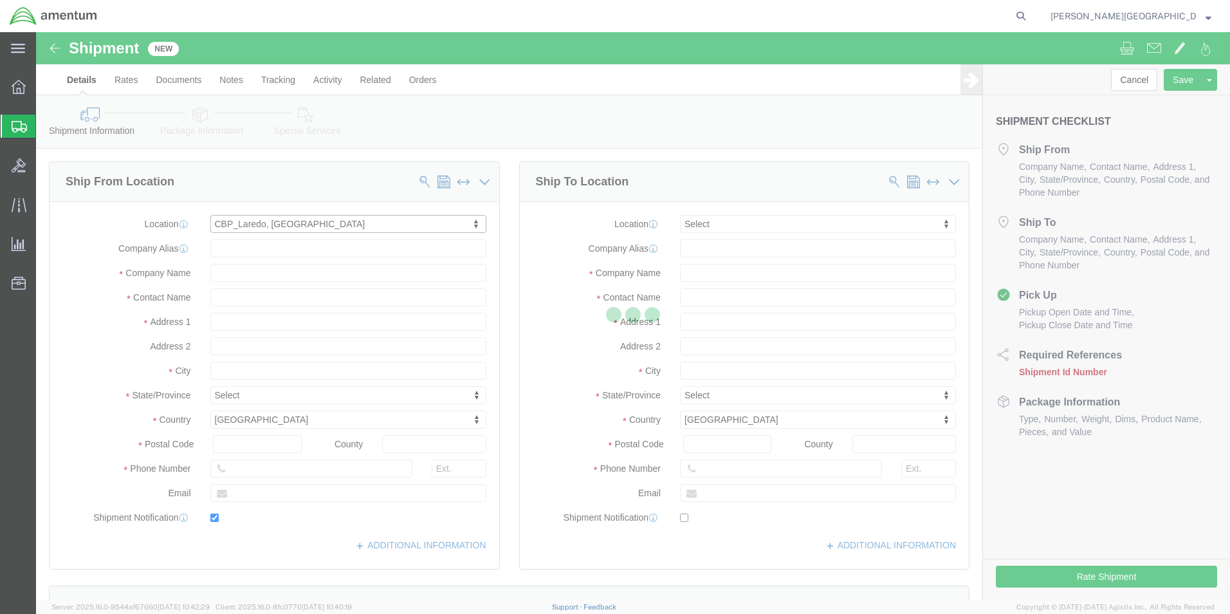
type input "[STREET_ADDRESS][PERSON_NAME]"
type input "Hangar 3"
type input "78041"
type input "[PHONE_NUMBER]"
type input "[EMAIL_ADDRESS][PERSON_NAME][DOMAIN_NAME]"
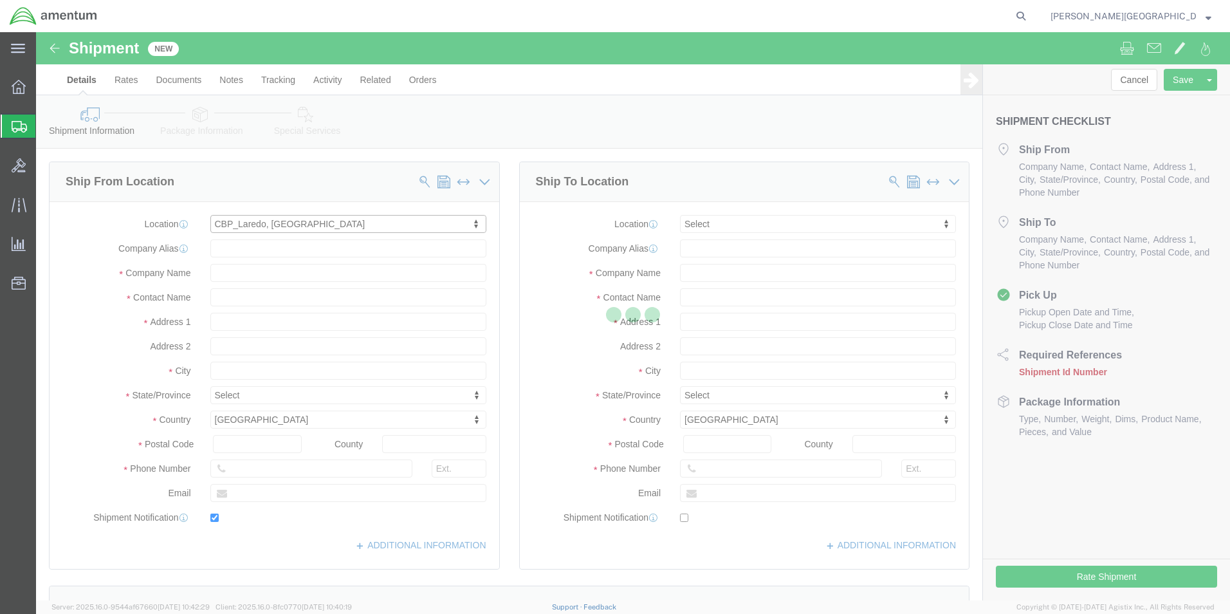
checkbox input "true"
type input "Amentum Services, Inc"
type input "[PERSON_NAME][GEOGRAPHIC_DATA]"
type input "Laredo"
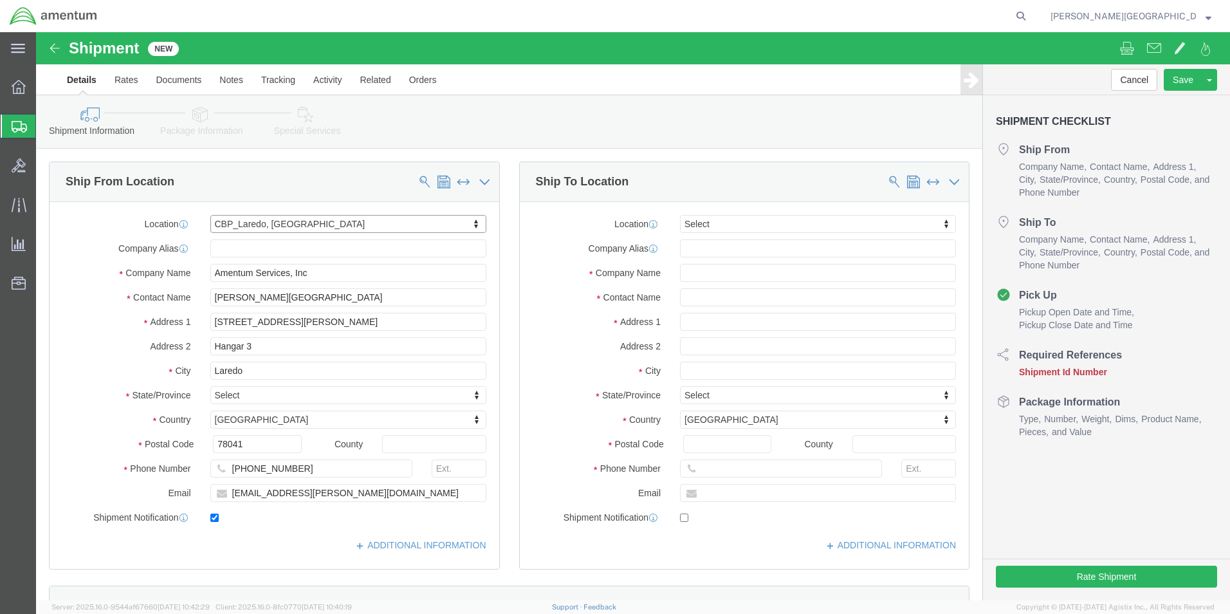
select select "[GEOGRAPHIC_DATA]"
drag, startPoint x: 268, startPoint y: 440, endPoint x: 179, endPoint y: 438, distance: 88.8
click div "[PHONE_NUMBER]"
type input "[PHONE_NUMBER]"
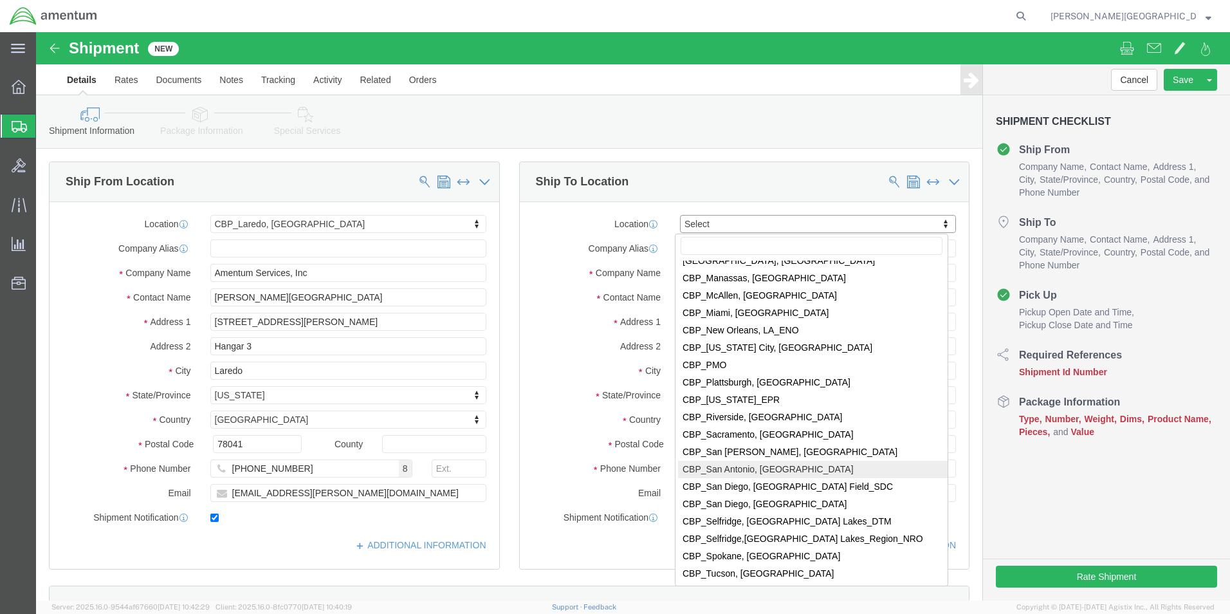
scroll to position [2702, 0]
select select "49927"
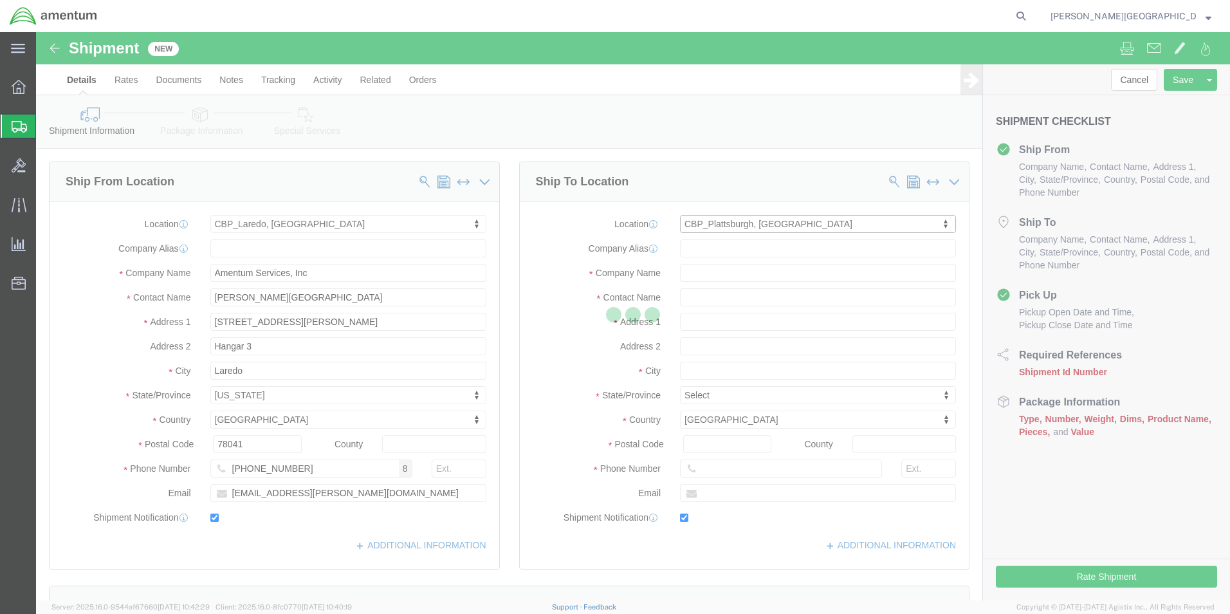
type input "[STREET_ADDRESS][US_STATE]"
type input "12903"
type input "[PHONE_NUMBER]"
type input "[PERSON_NAME][EMAIL_ADDRESS][PERSON_NAME][DOMAIN_NAME]"
checkbox input "true"
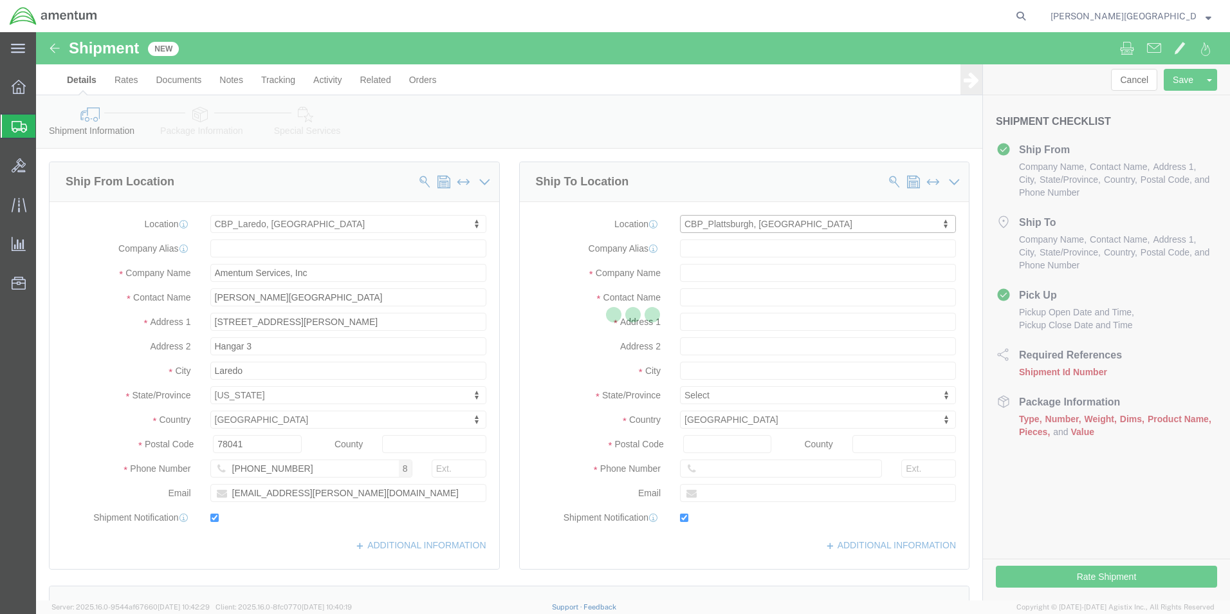
type input "Amentum Services, Inc"
type input "[PERSON_NAME]"
type input "[GEOGRAPHIC_DATA]"
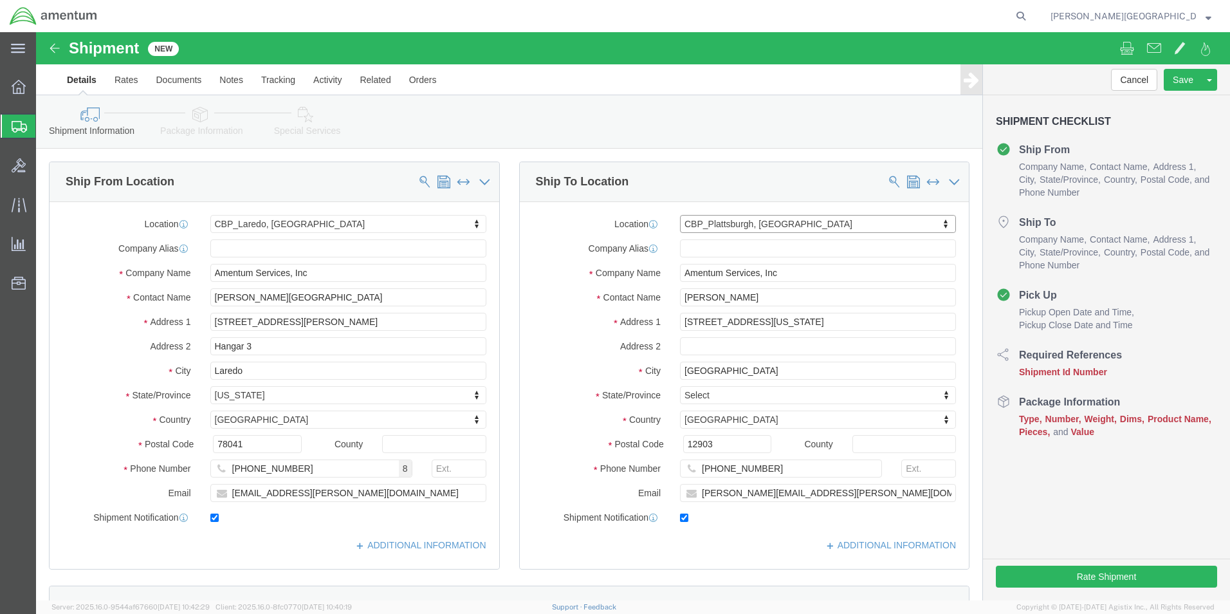
select select "NY"
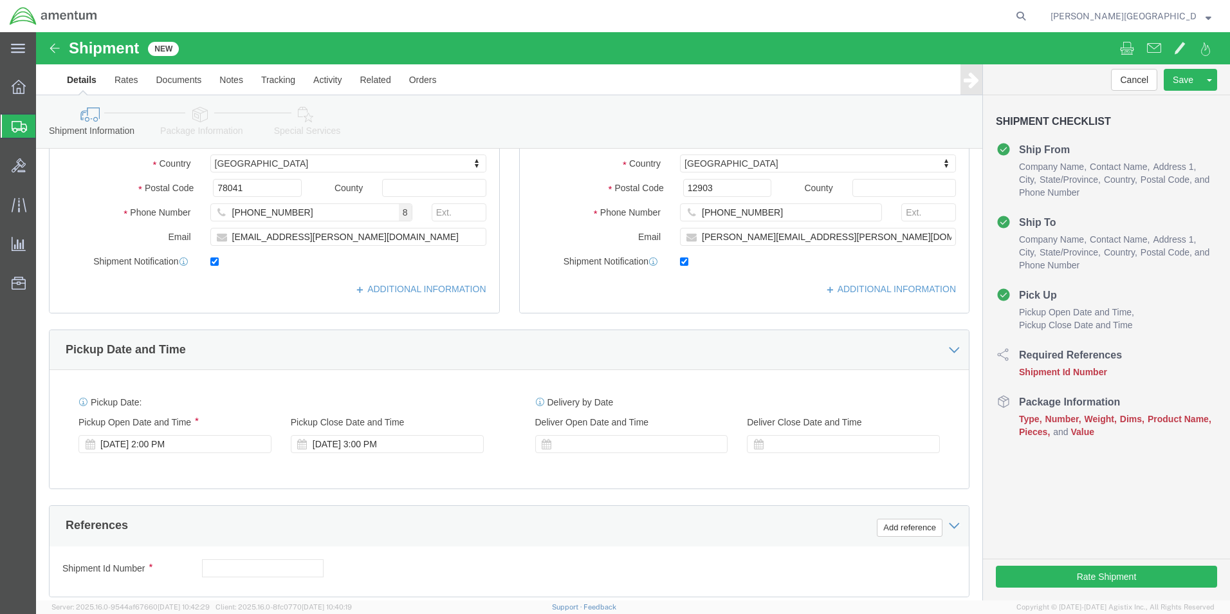
scroll to position [257, 0]
click div "[DATE] 3:00 PM"
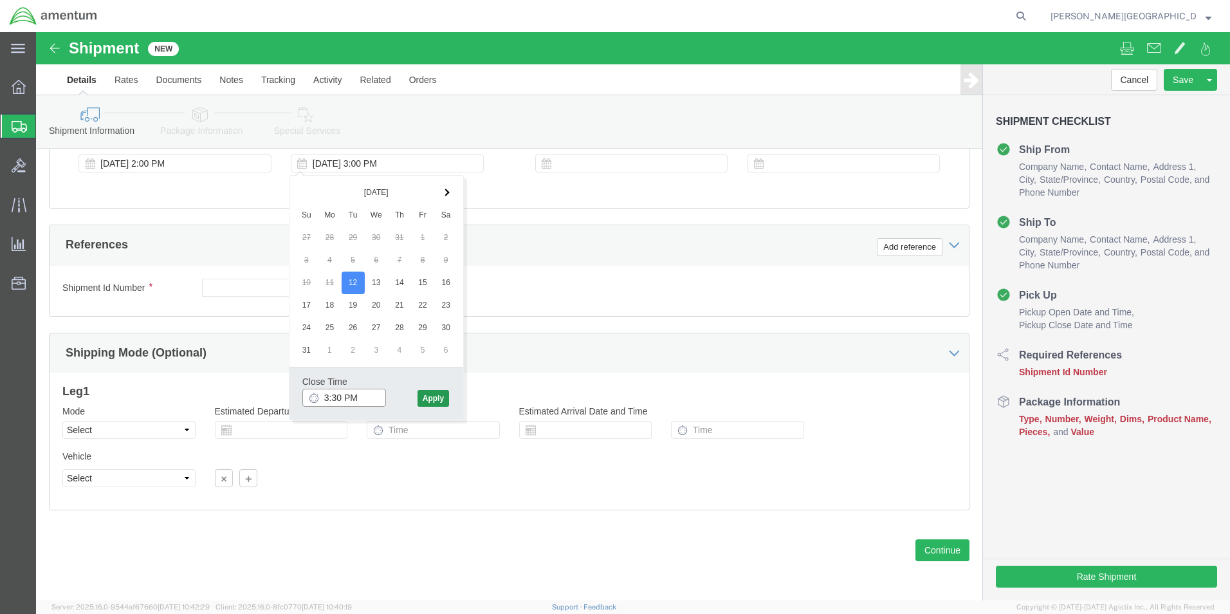
type input "3:30 PM"
click button "Apply"
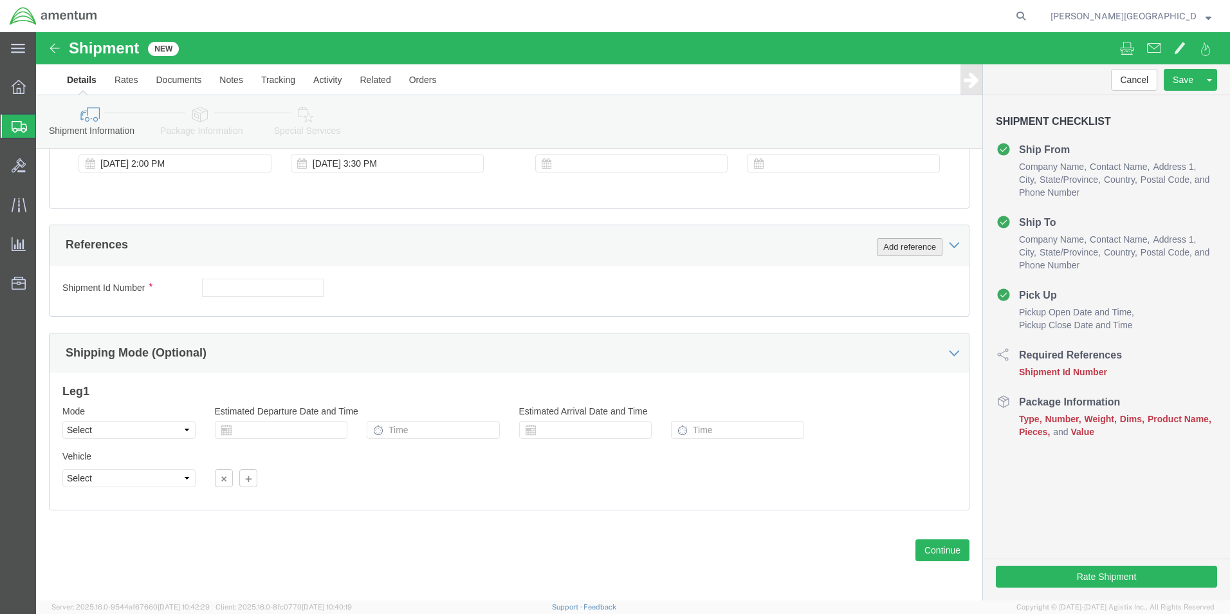
click button "Add reference"
click select "Select Account Type Activity ID Airline Appointment Number ASN Batch Request # …"
select select "DEPT"
click select "Select Account Type Activity ID Airline Appointment Number ASN Batch Request # …"
click input "text"
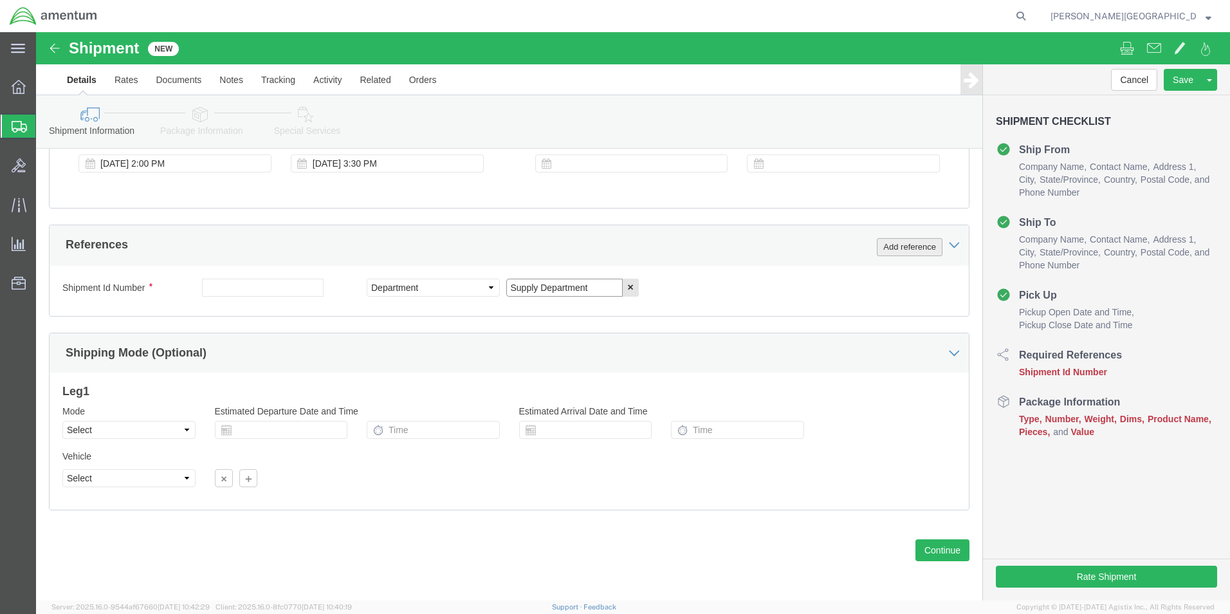
type input "Supply Department"
click button "Add reference"
click select "Select Account Type Activity ID Airline Appointment Number ASN Batch Request # …"
select select "PROJNUM"
click select "Select Account Type Activity ID Airline Appointment Number ASN Batch Request # …"
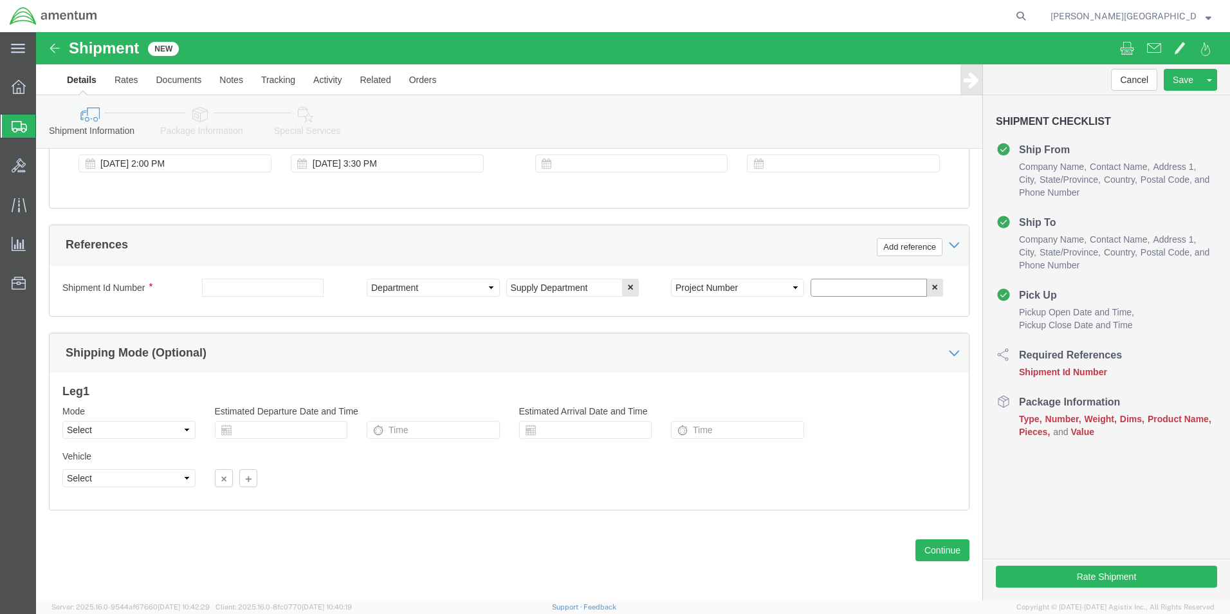
click input "text"
click input "6118.02.03.2219.000.LRT.0000"
type input "6118.03.03.2219.000.LRT.0000"
click button "Add reference"
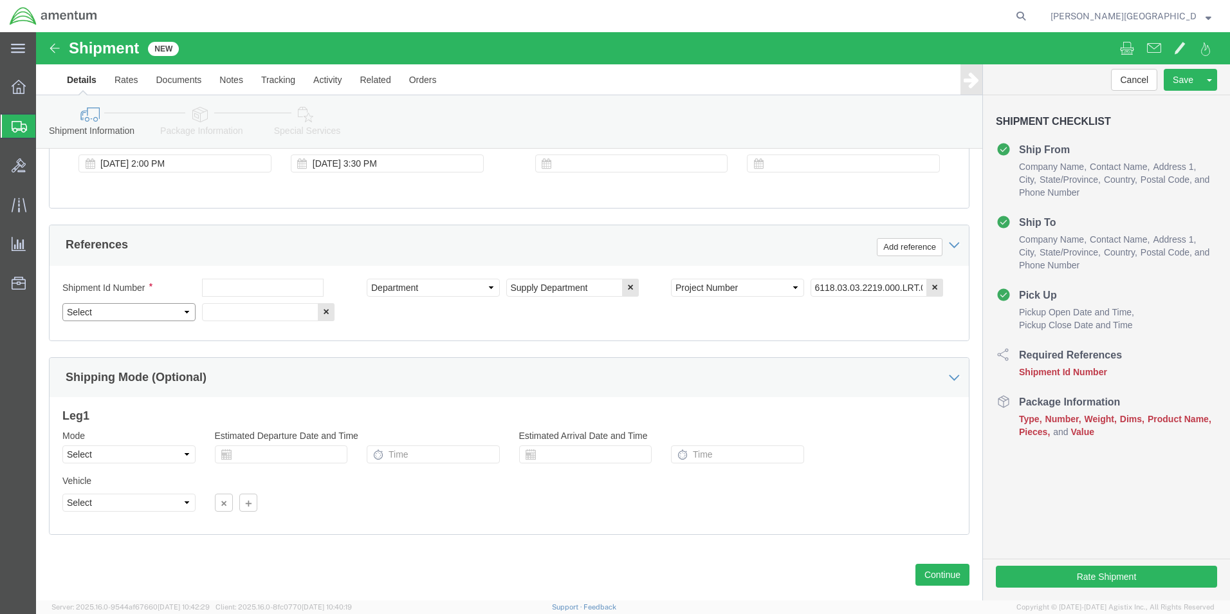
click select "Select Account Type Activity ID Airline Appointment Number ASN Batch Request # …"
select select "CUSTREF"
click select "Select Account Type Activity ID Airline Appointment Number ASN Batch Request # …"
click input "text"
paste input "323866"
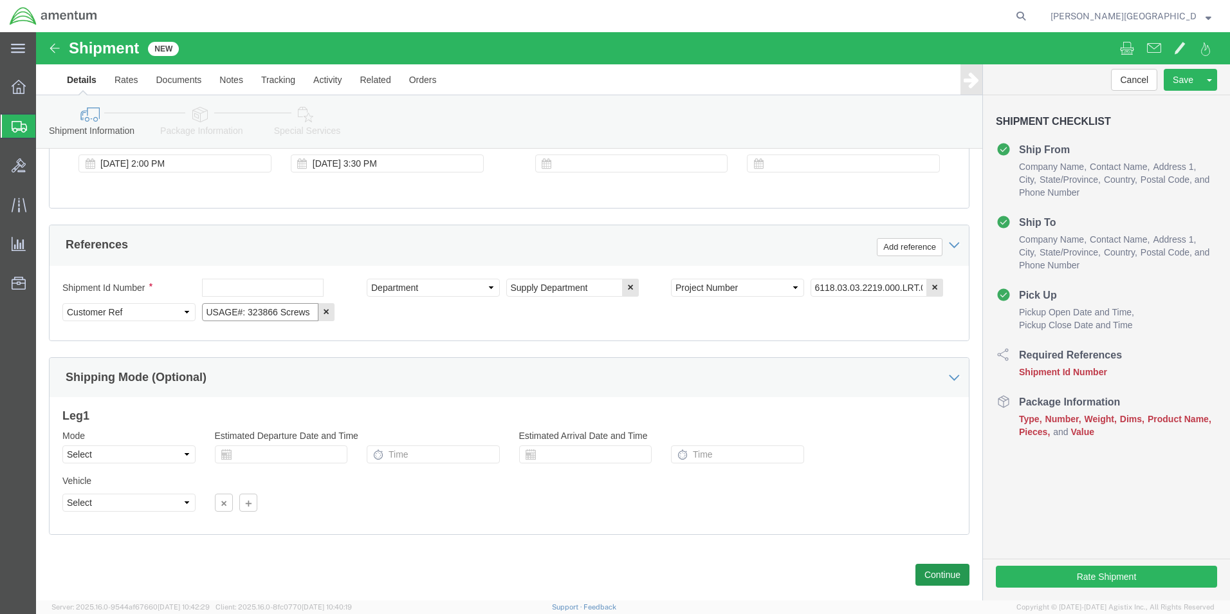
type input "USAGE#: 323866 Screws"
click button "Continue"
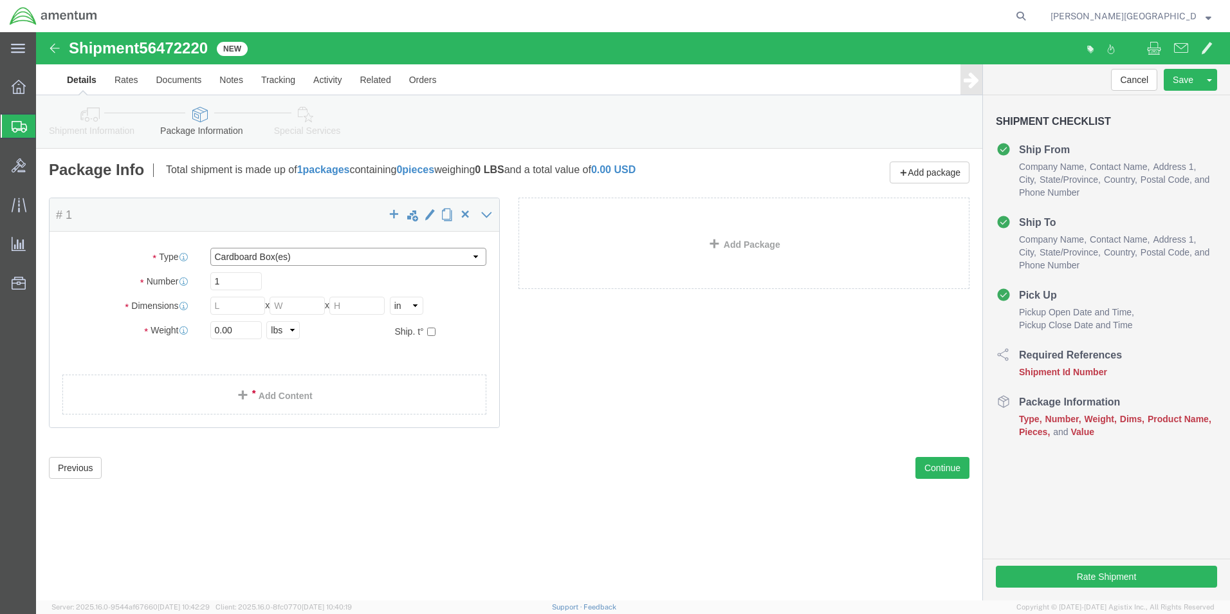
click select "Select BCK Boxes Bale(s) Basket(s) Bolt(s) Bottle(s) Buckets Bulk Bundle(s) Can…"
select select "ENV"
click select "Select BCK Boxes Bale(s) Basket(s) Bolt(s) Bottle(s) Buckets Bulk Bundle(s) Can…"
type input "9.50"
type input "12.50"
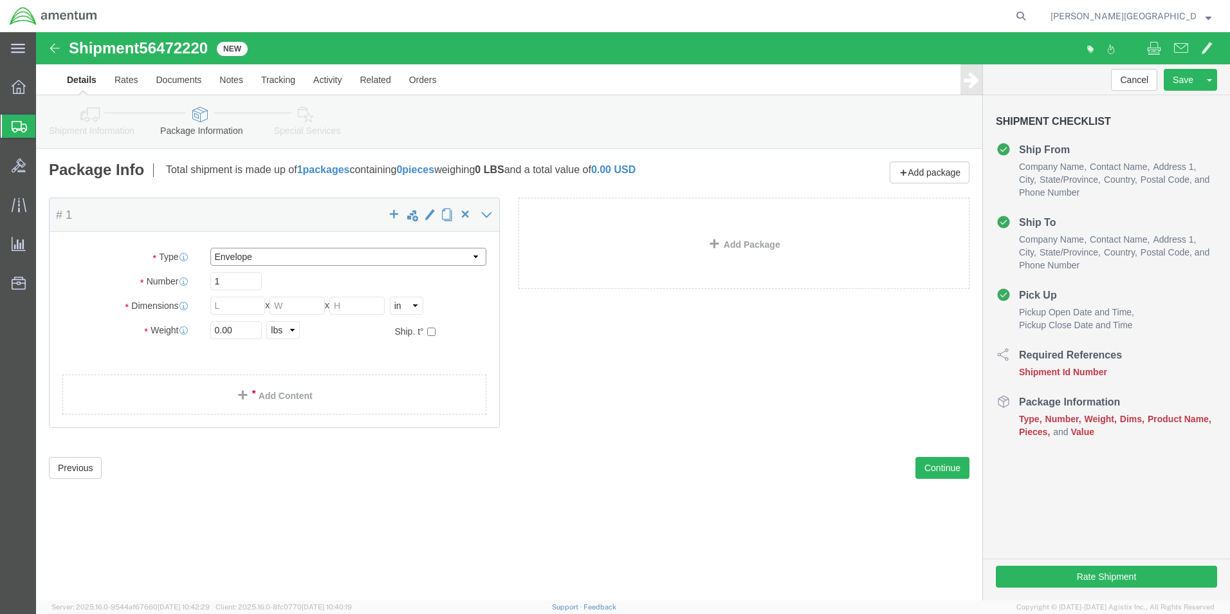
type input "0.25"
type input "1"
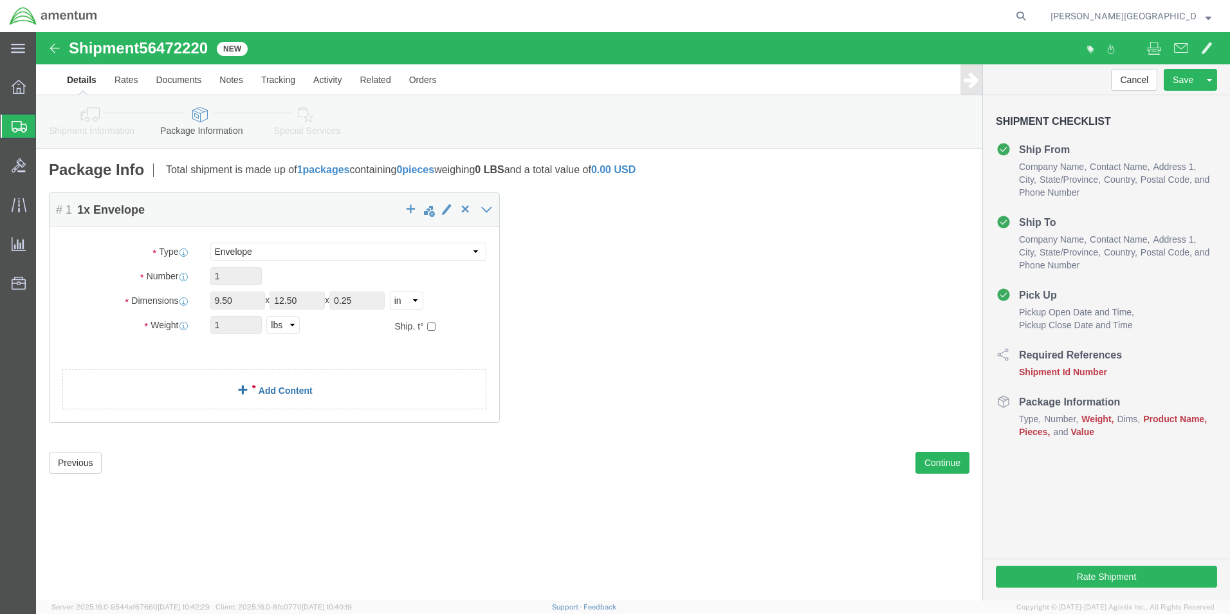
click link "Add Content"
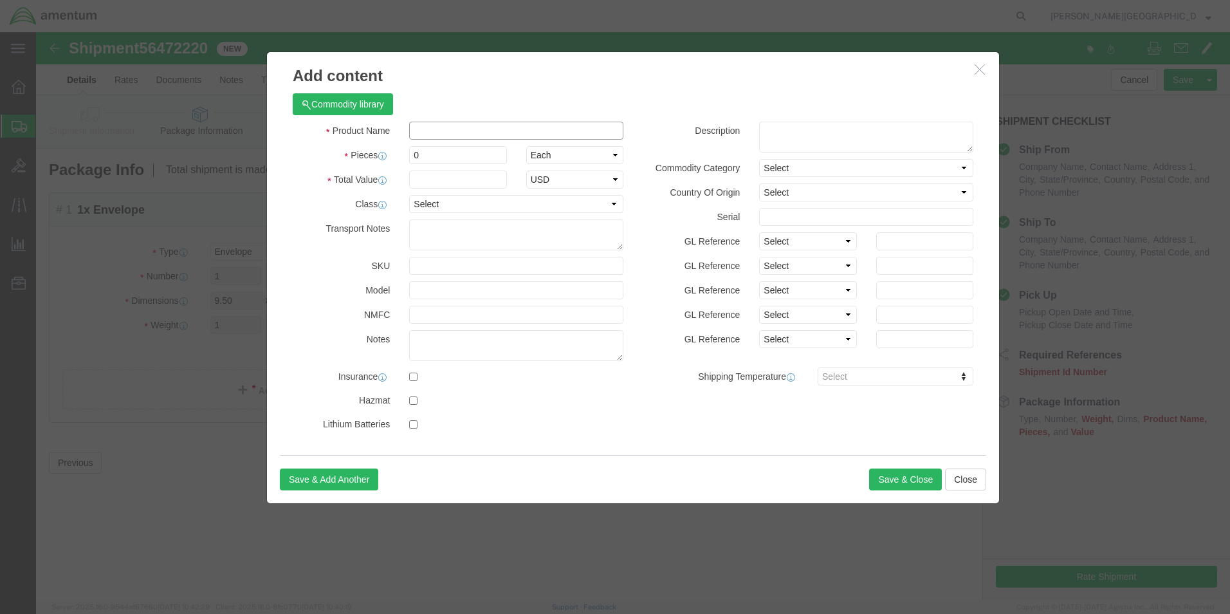
click input "text"
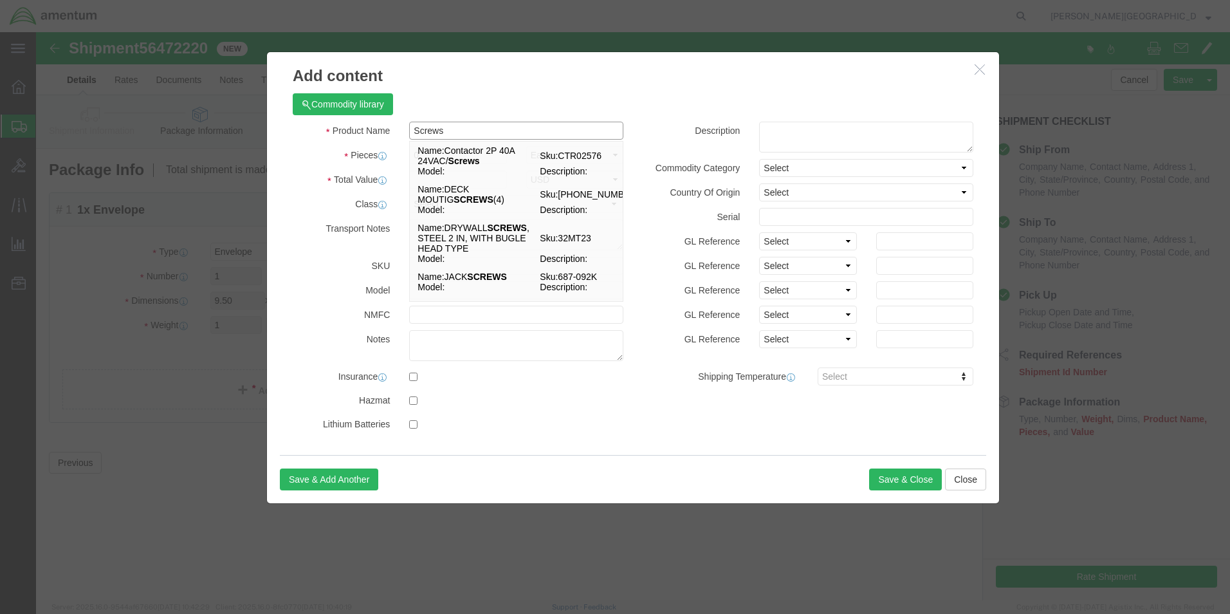
type input "Screws"
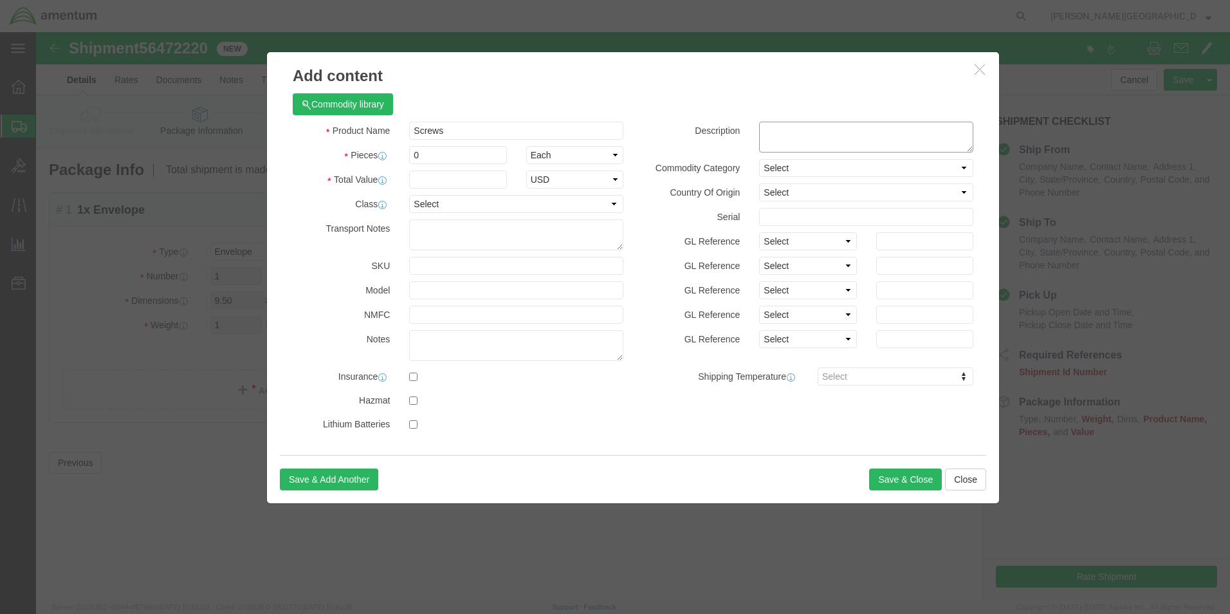
click textarea
type textarea "PN: MS51957-32"
click input "0"
type input "10"
click input "text"
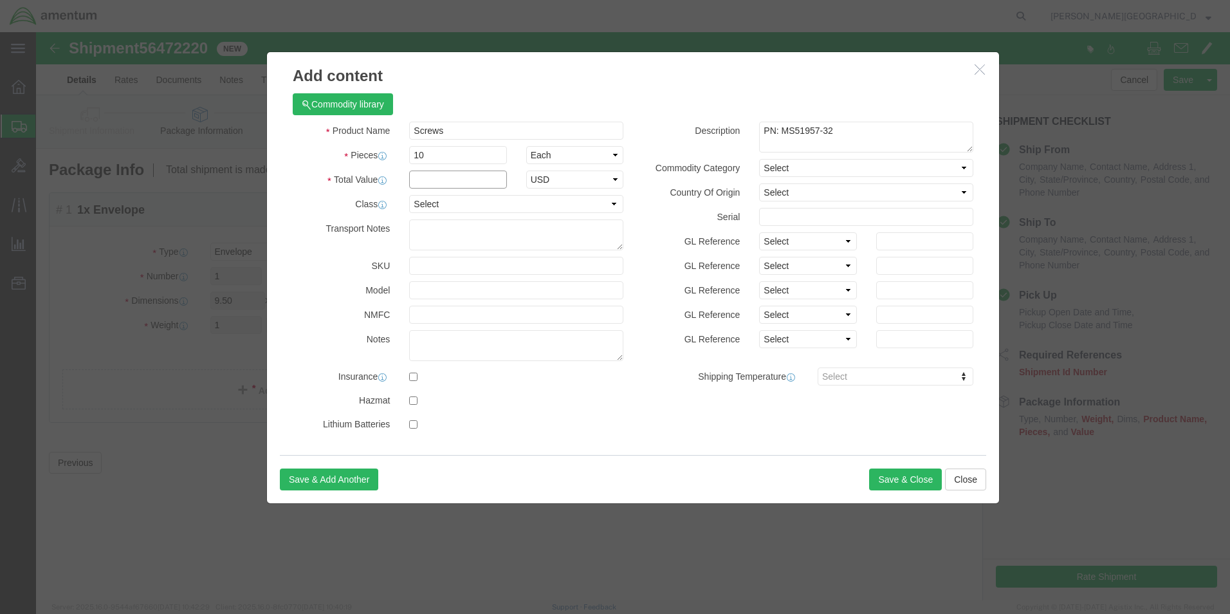
type input "20.89"
click button "Save & Close"
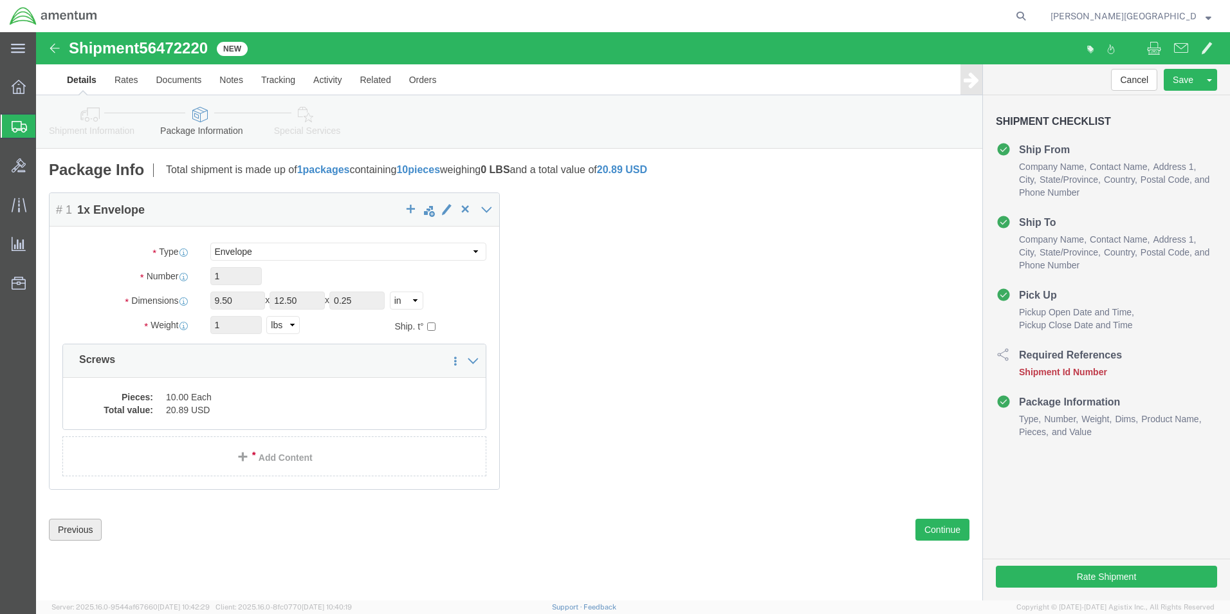
click button "Previous"
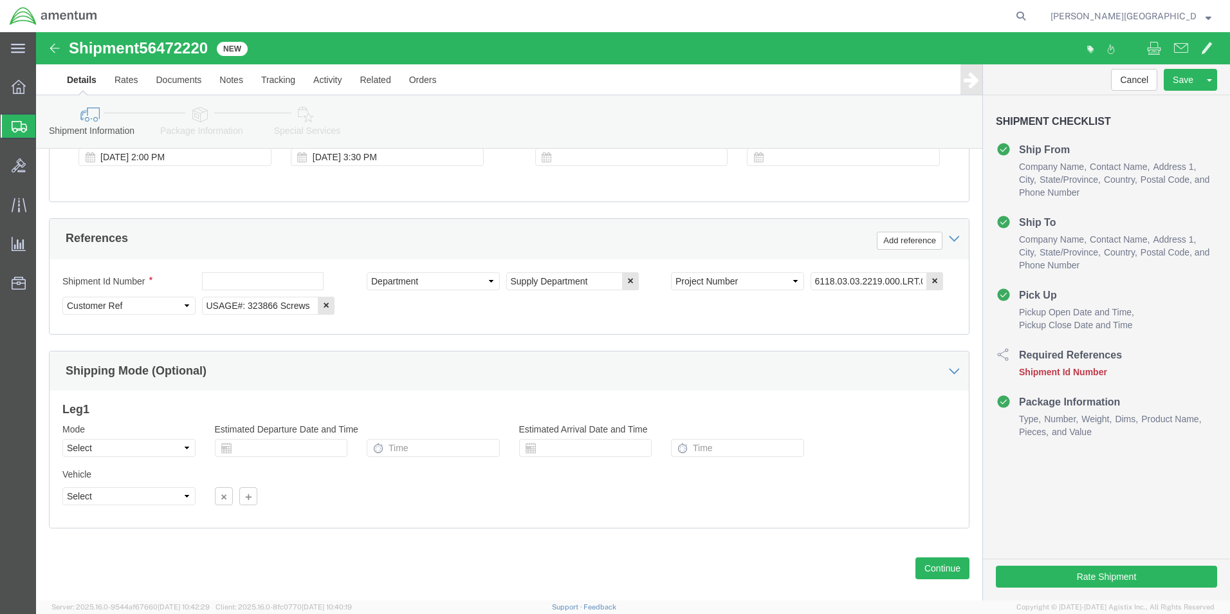
scroll to position [561, 0]
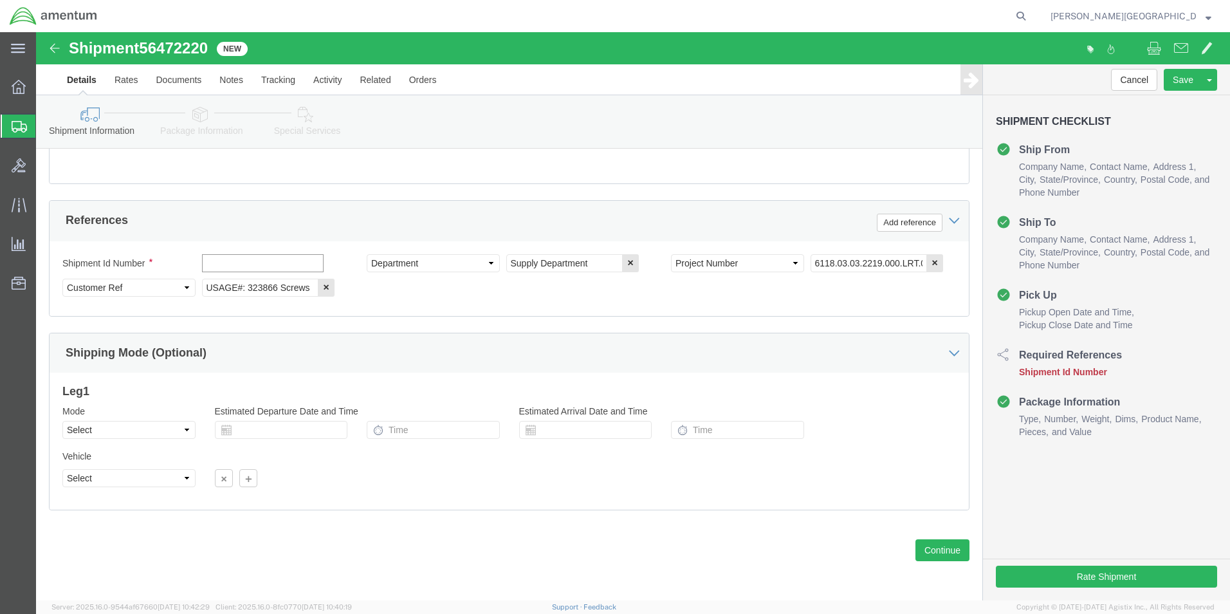
click input "text"
type input "56472220"
click button "Continue"
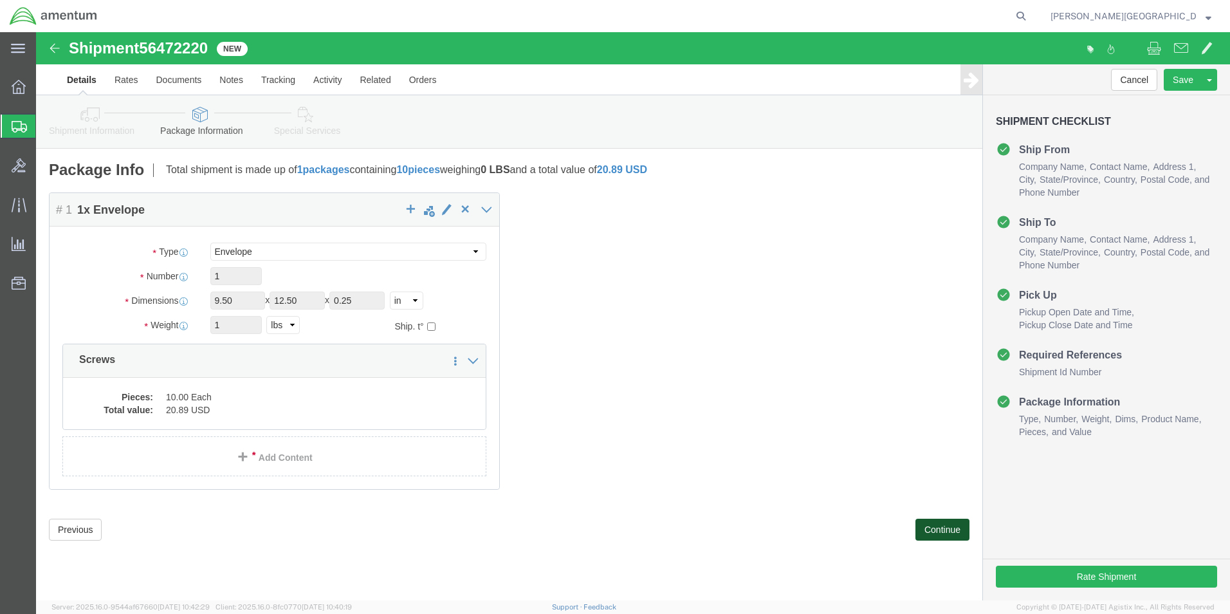
scroll to position [0, 0]
click button "Continue"
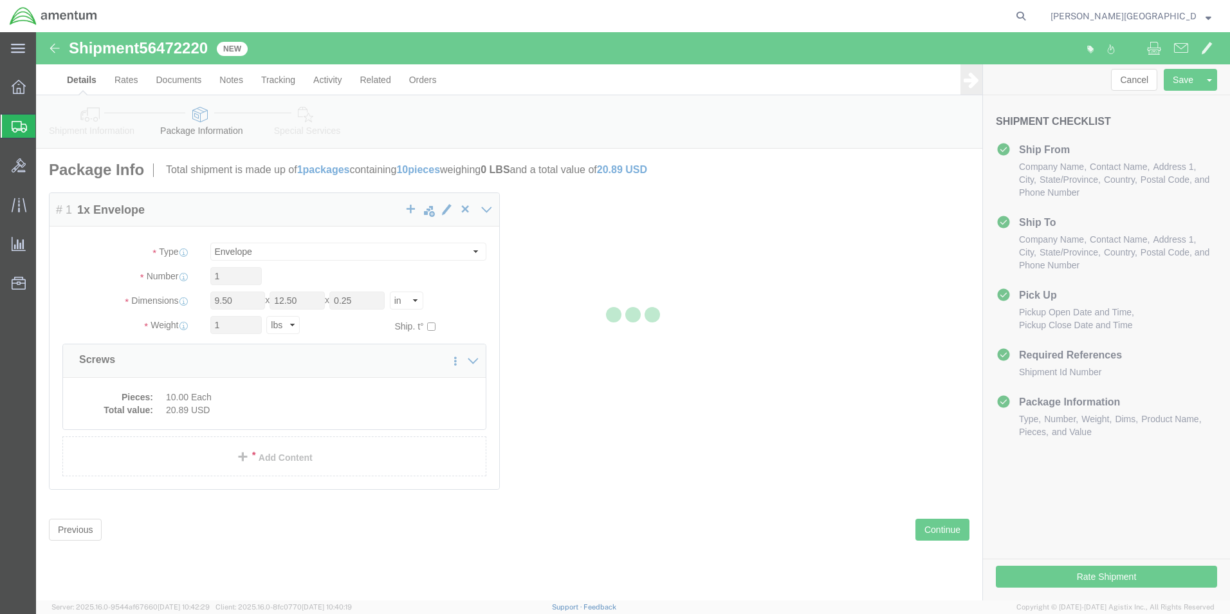
select select
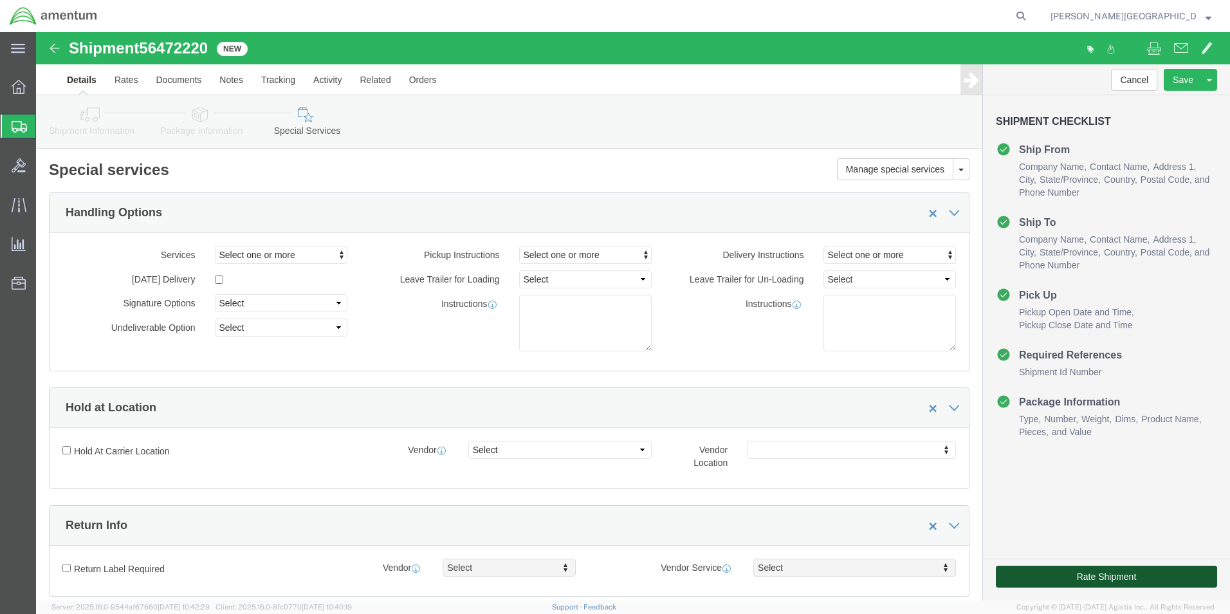
click button "Rate Shipment"
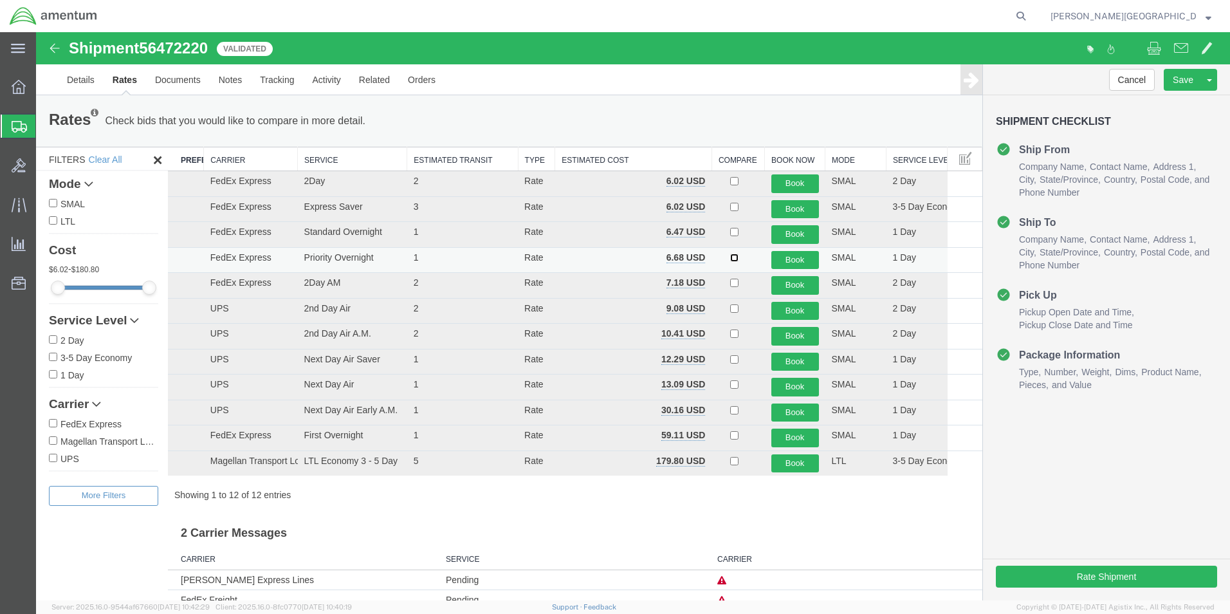
click at [730, 256] on input "checkbox" at bounding box center [734, 258] width 8 height 8
checkbox input "true"
click at [794, 267] on button "Book" at bounding box center [795, 260] width 48 height 19
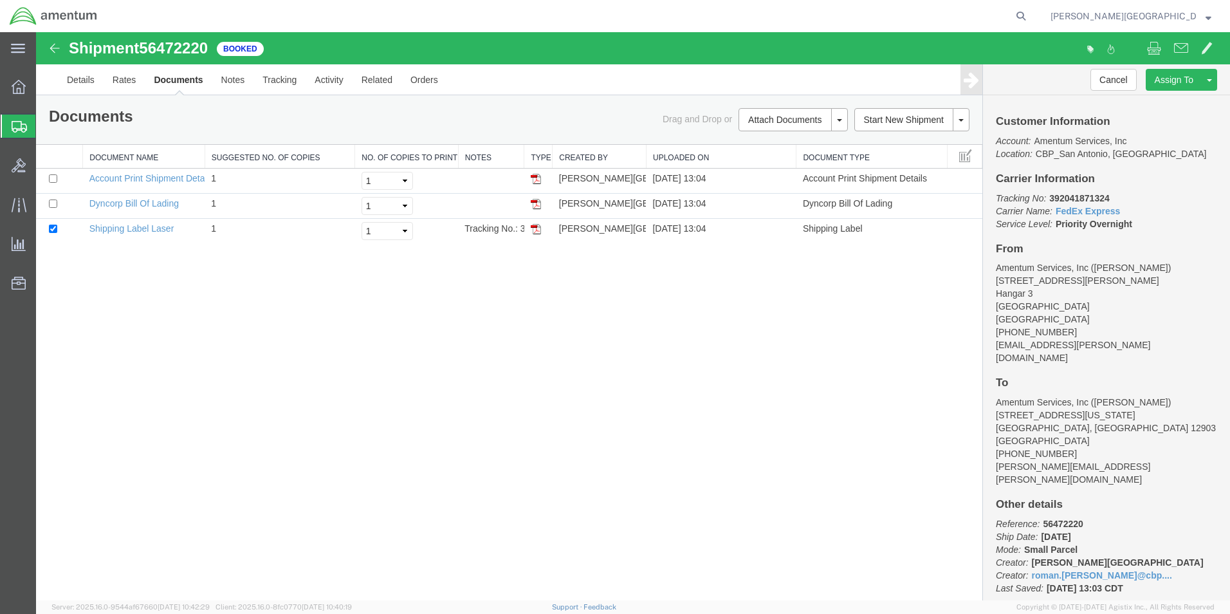
drag, startPoint x: 537, startPoint y: 230, endPoint x: 625, endPoint y: 297, distance: 109.8
click at [537, 230] on img at bounding box center [536, 229] width 10 height 10
drag, startPoint x: 998, startPoint y: 174, endPoint x: 1141, endPoint y: 221, distance: 150.2
click at [1141, 221] on div "Customer Information Account: Amentum Services, Inc Location: [GEOGRAPHIC_DATA]…" at bounding box center [1106, 347] width 247 height 505
drag, startPoint x: 1141, startPoint y: 221, endPoint x: 1098, endPoint y: 214, distance: 43.7
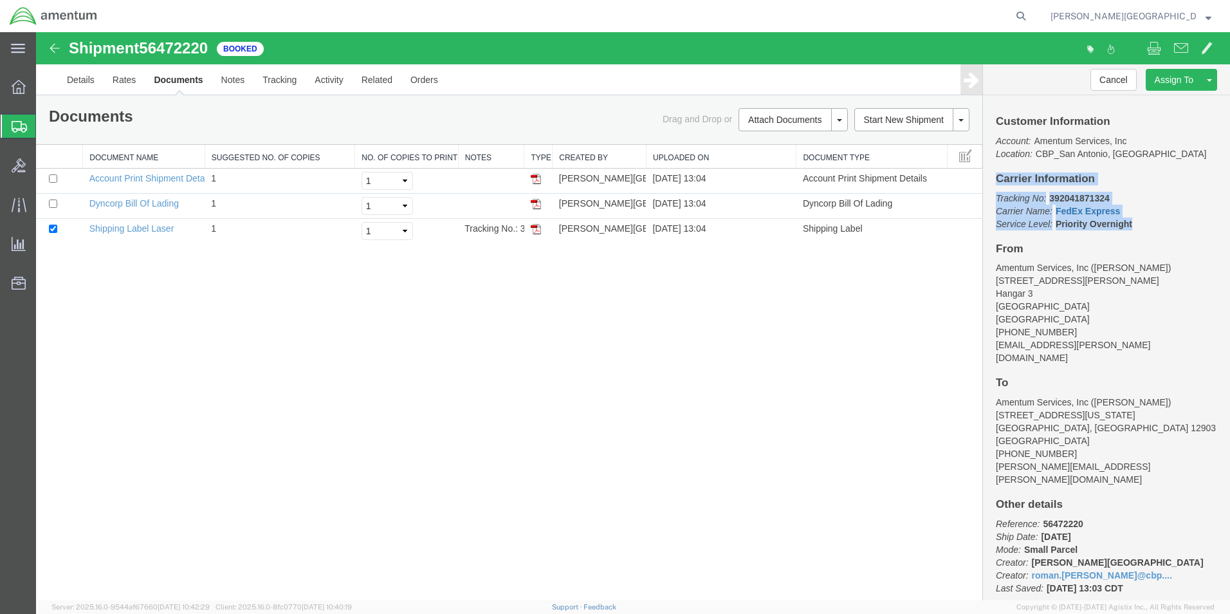
copy div "Carrier Information Tracking No: 392041871324 Carrier Name: FedEx Express FedEx…"
click at [78, 79] on link "Details" at bounding box center [81, 79] width 46 height 31
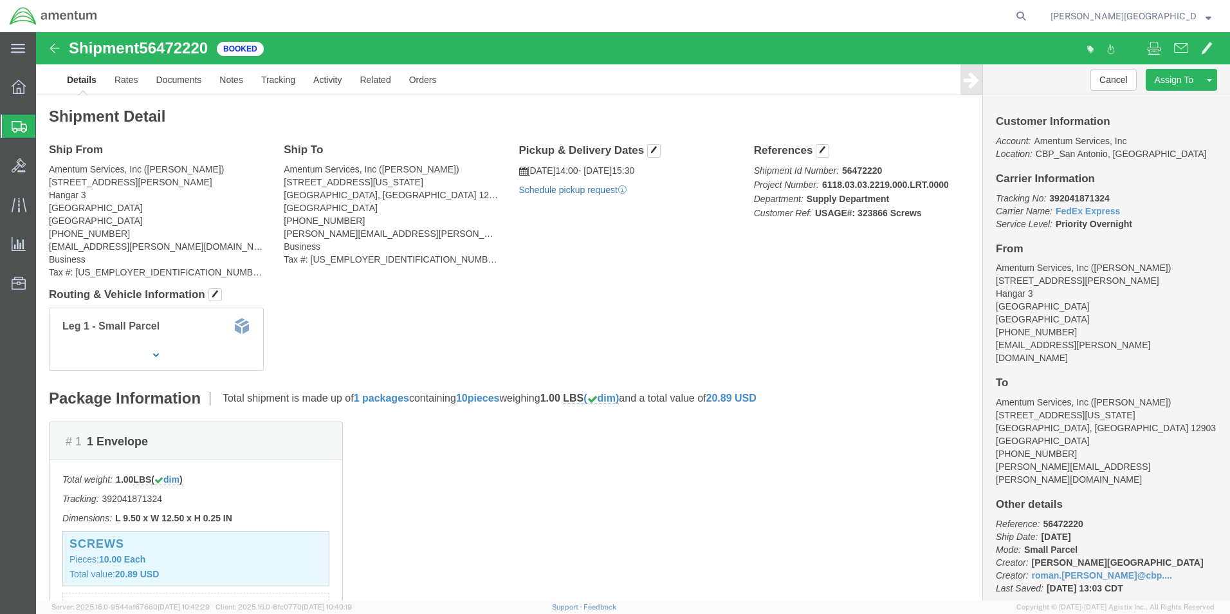
click link "Schedule pickup request"
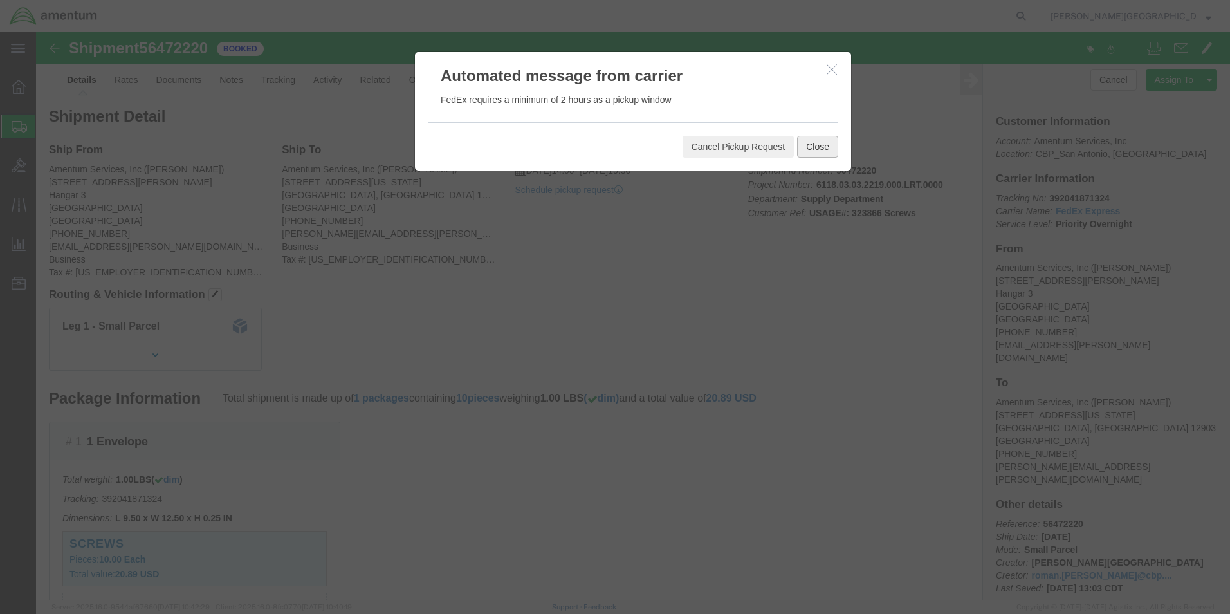
click button "Close"
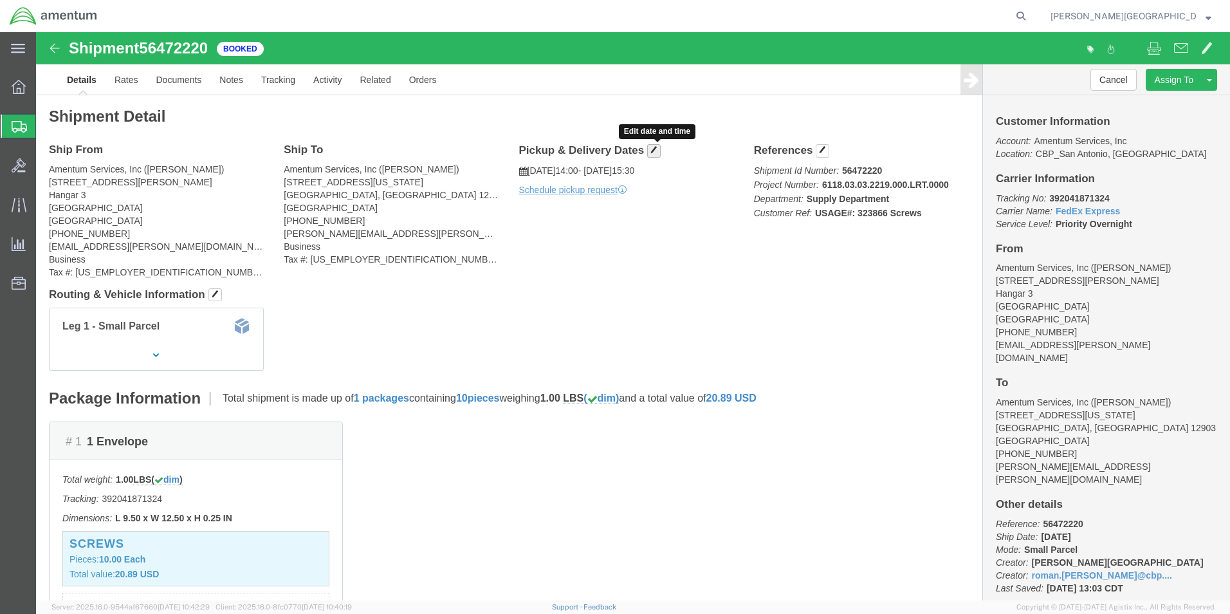
click button "button"
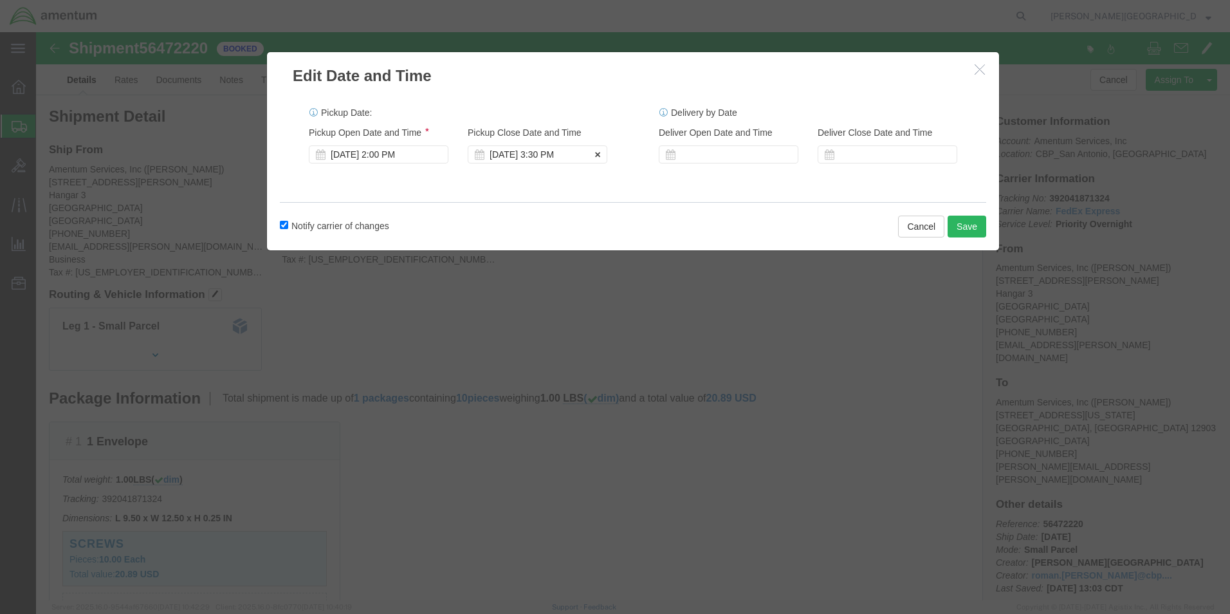
click div "[DATE] 3:30 PM"
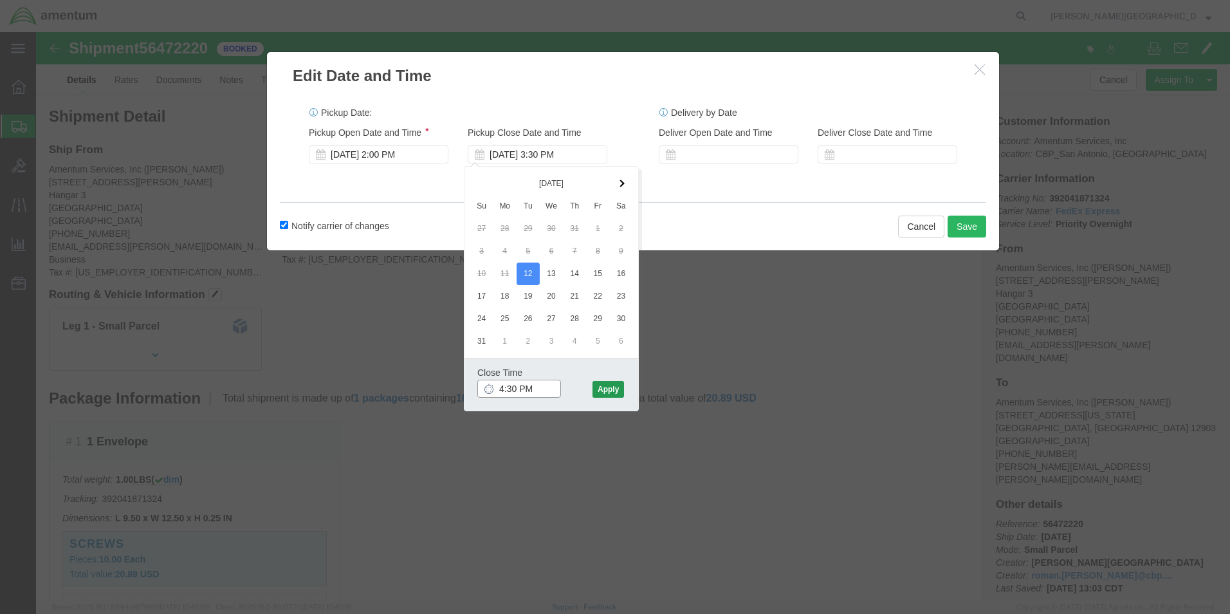
type input "4:30 PM"
click button "Apply"
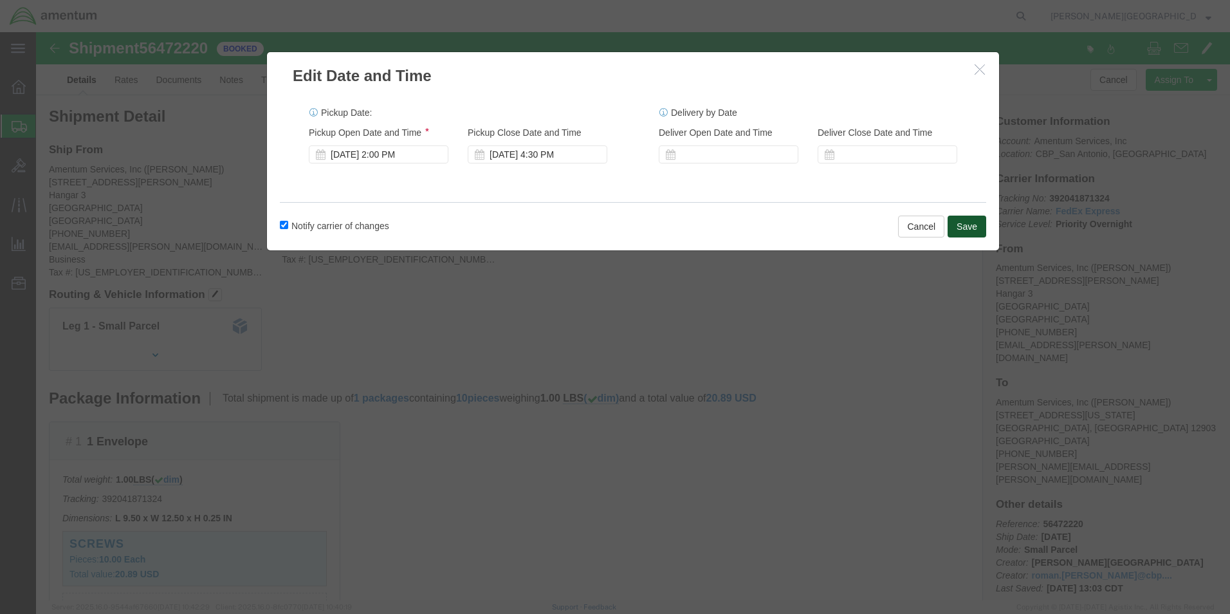
click button "Save"
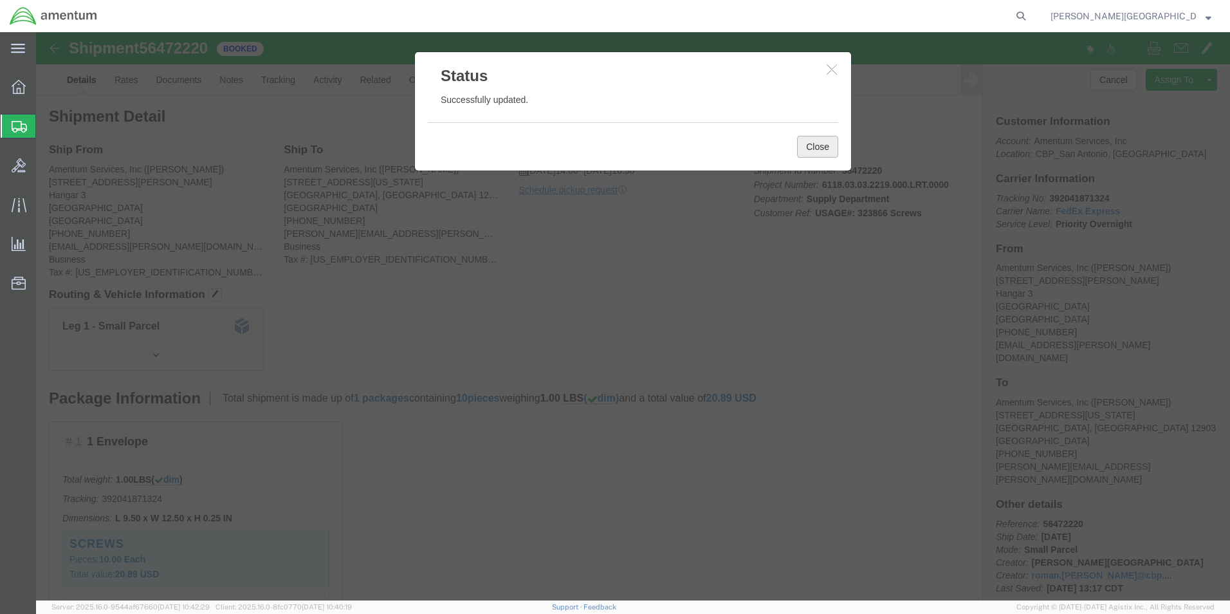
click button "Close"
